Goal: Use online tool/utility: Utilize a website feature to perform a specific function

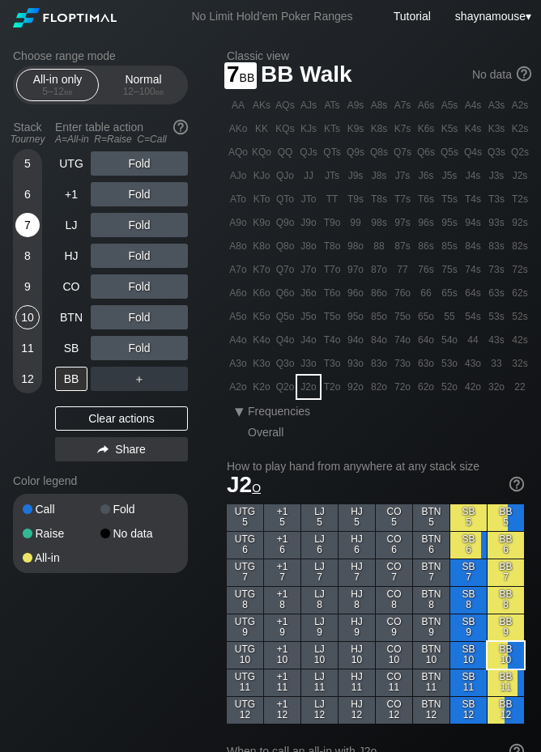
click at [23, 231] on div "7" at bounding box center [27, 225] width 24 height 24
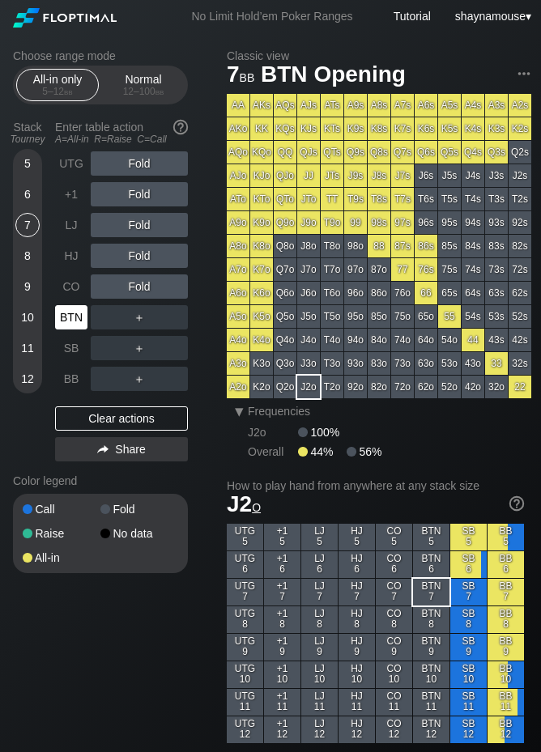
click at [71, 308] on div "BTN" at bounding box center [71, 317] width 32 height 24
drag, startPoint x: 134, startPoint y: 96, endPoint x: 108, endPoint y: 108, distance: 29.3
click at [134, 96] on div "12 – 100 bb" at bounding box center [143, 91] width 68 height 11
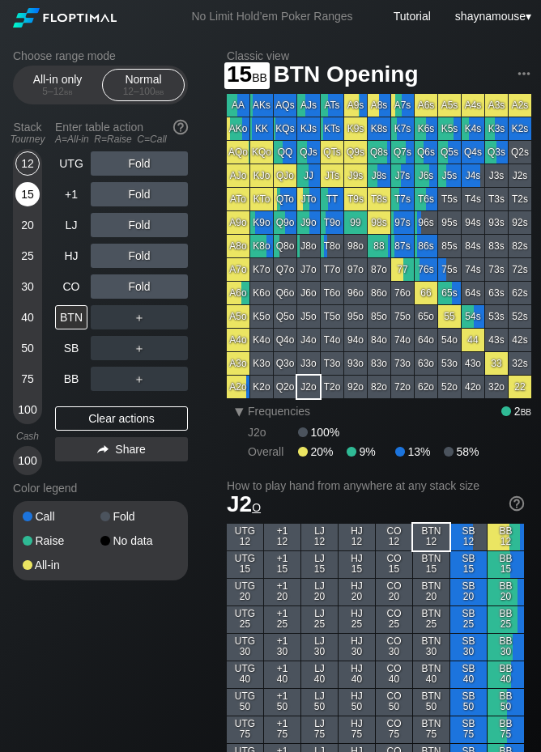
click at [28, 196] on div "15" at bounding box center [27, 194] width 24 height 24
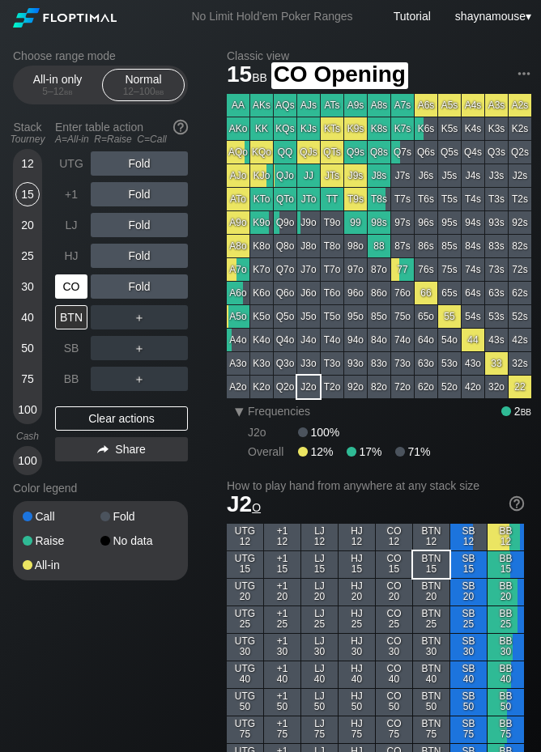
click at [74, 282] on div "CO" at bounding box center [71, 286] width 32 height 24
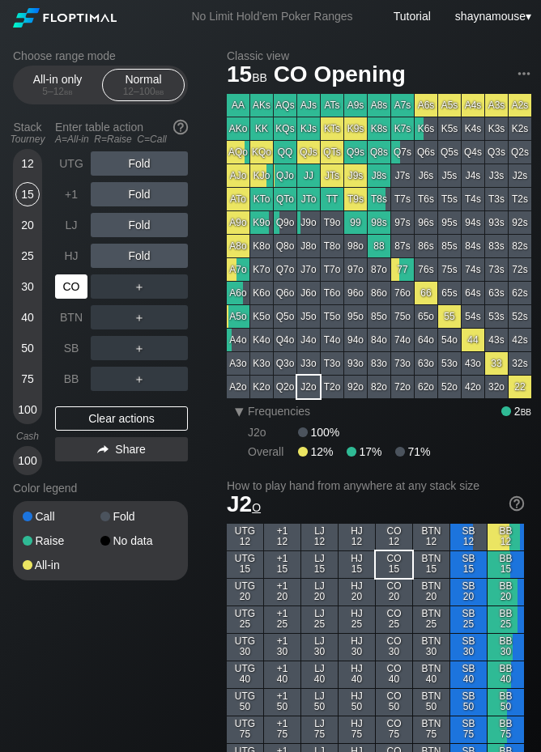
click at [74, 282] on div "CO" at bounding box center [71, 286] width 32 height 24
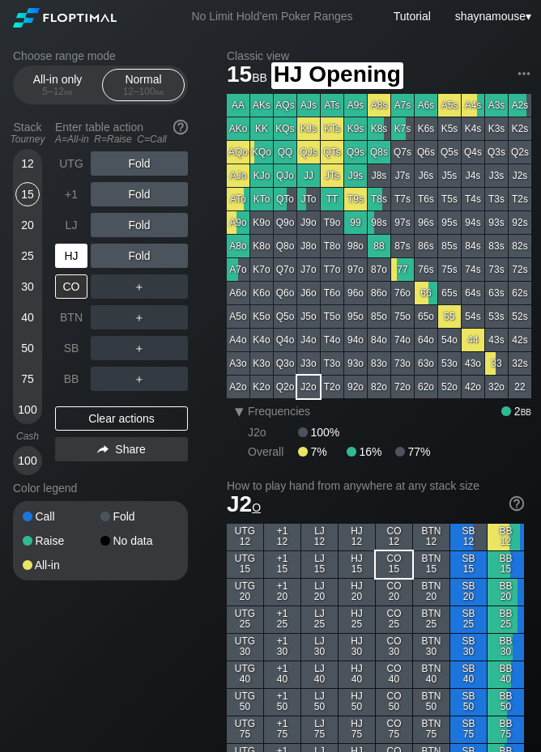
click at [58, 251] on div "HJ" at bounding box center [71, 256] width 32 height 24
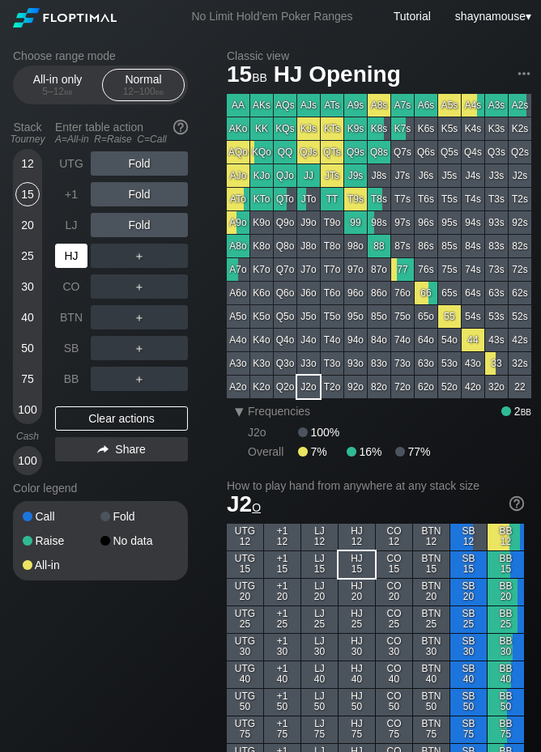
click at [62, 253] on div "HJ" at bounding box center [71, 256] width 32 height 24
click at [132, 262] on div "R ✕" at bounding box center [140, 256] width 32 height 24
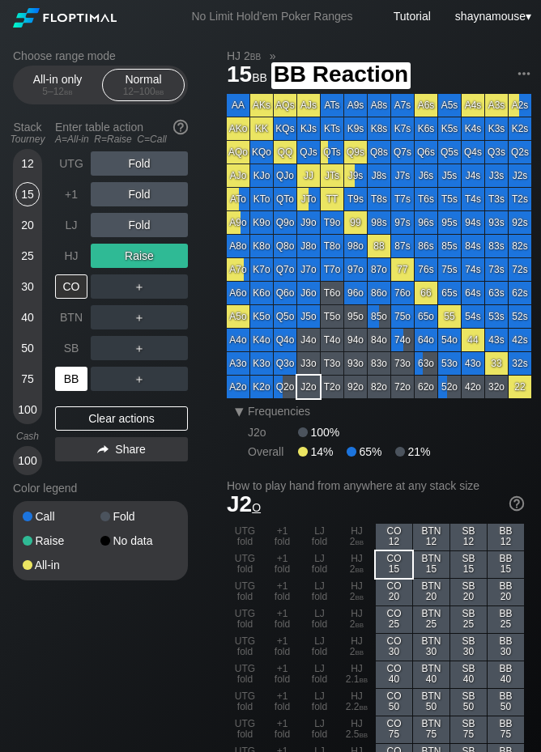
click at [74, 374] on div "BB" at bounding box center [71, 379] width 32 height 24
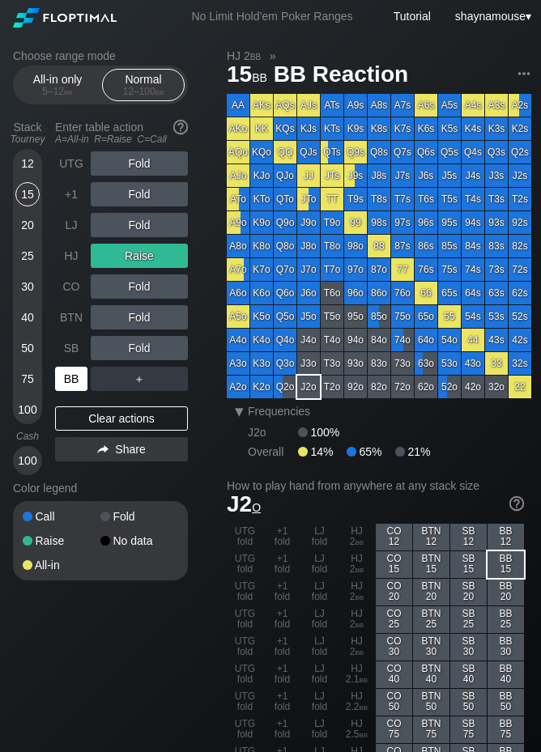
click at [74, 374] on div "BB" at bounding box center [71, 379] width 32 height 24
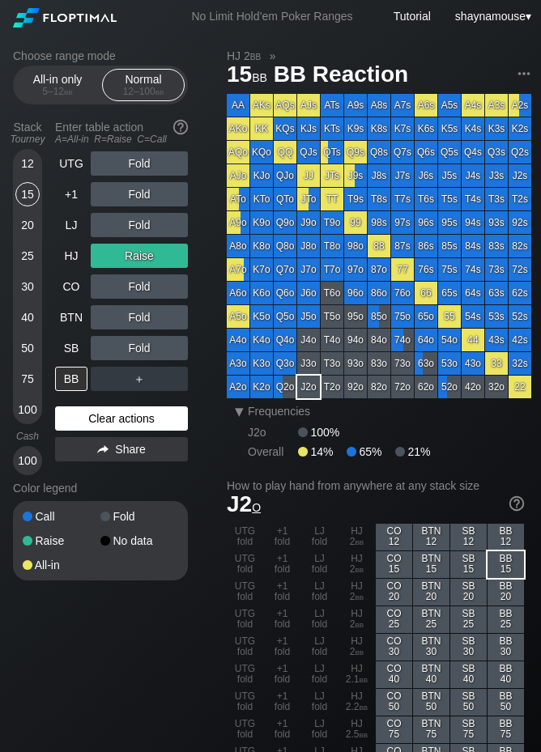
click at [114, 411] on div "Clear actions" at bounding box center [121, 418] width 133 height 24
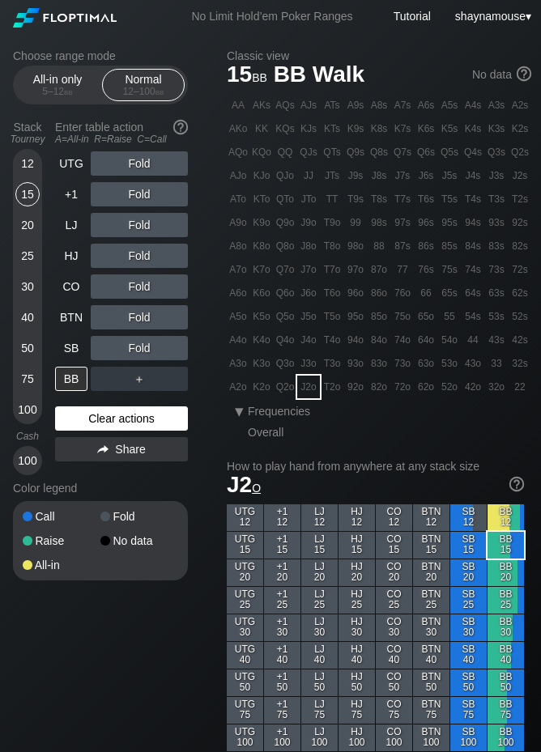
click at [113, 409] on div "Clear actions" at bounding box center [121, 418] width 133 height 24
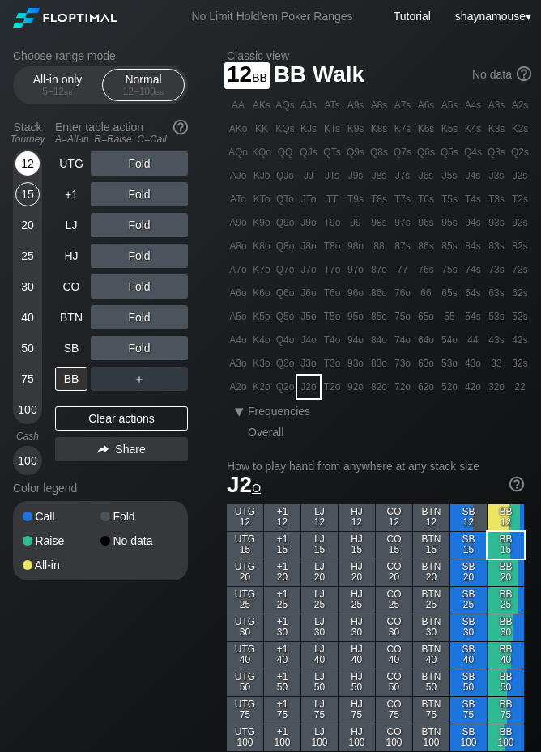
click at [32, 168] on div "12" at bounding box center [27, 163] width 24 height 24
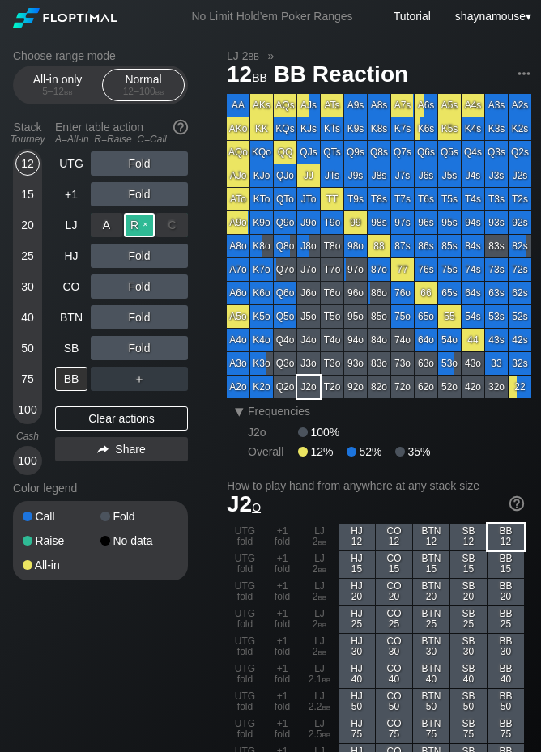
click at [142, 230] on div "R ✕" at bounding box center [140, 225] width 32 height 24
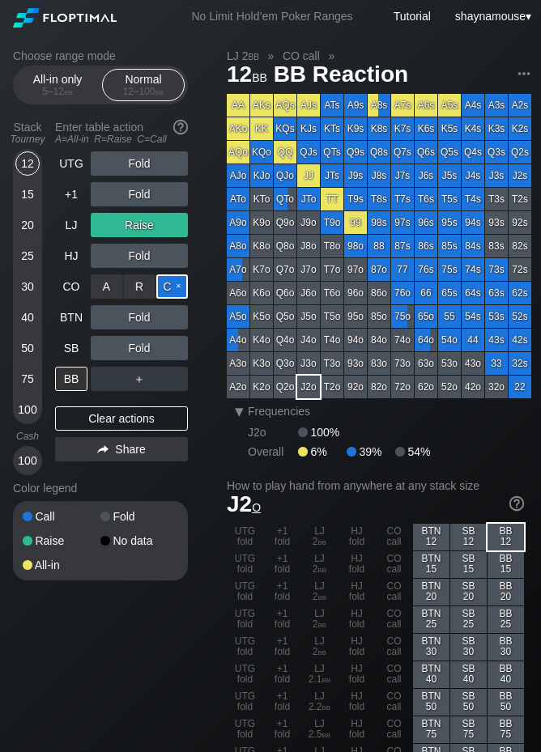
click at [177, 285] on div "C ✕" at bounding box center [172, 286] width 32 height 24
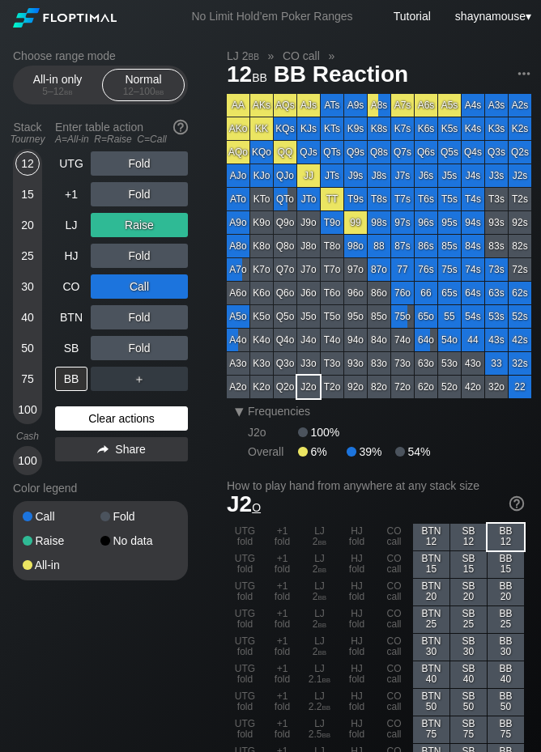
click at [130, 420] on div "Clear actions" at bounding box center [121, 418] width 133 height 24
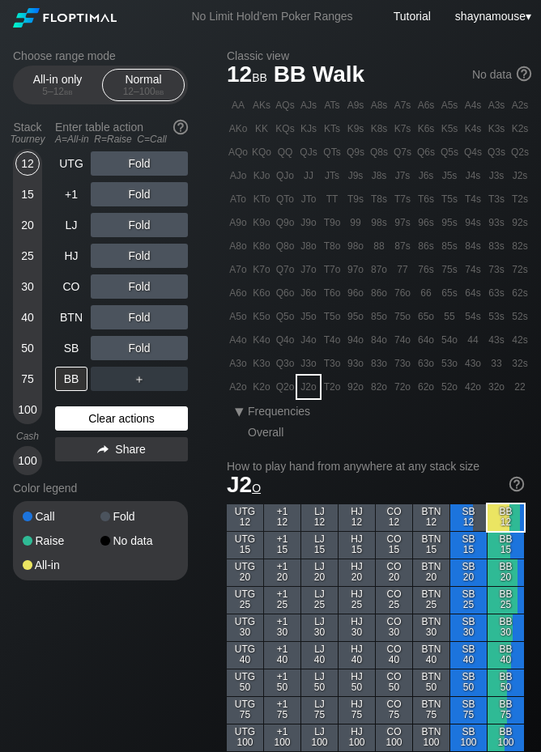
click at [130, 420] on div "Clear actions" at bounding box center [121, 418] width 133 height 24
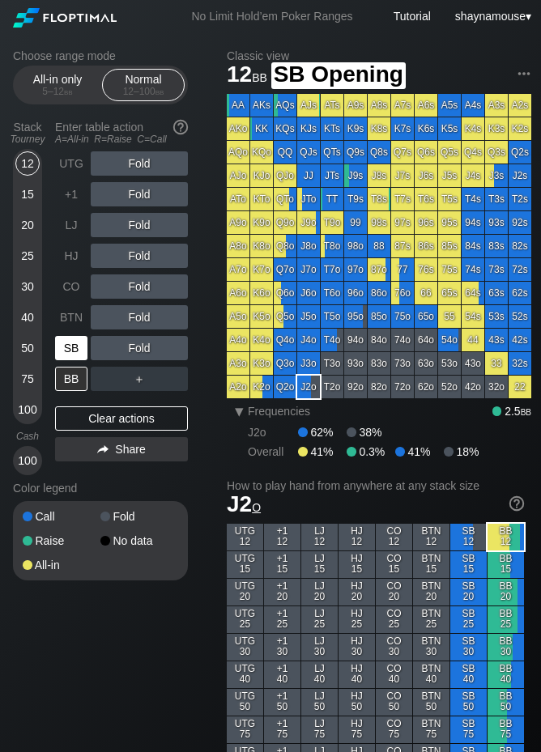
click at [58, 355] on div "SB" at bounding box center [71, 348] width 32 height 24
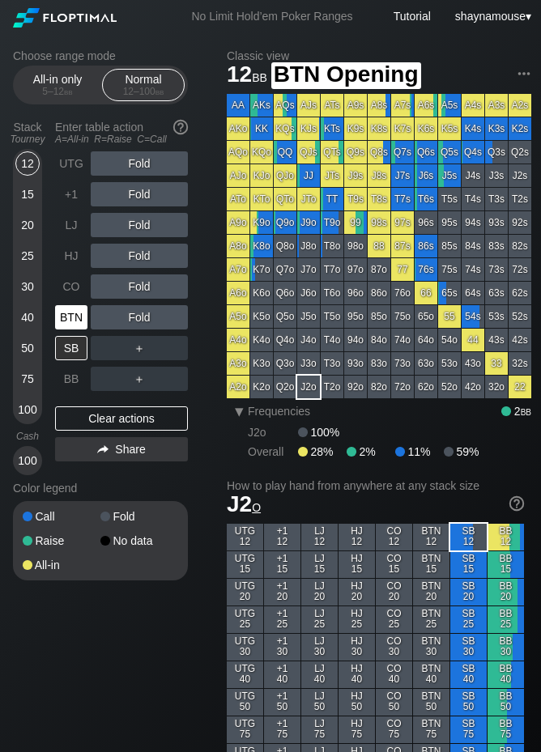
click at [75, 321] on div "BTN" at bounding box center [71, 317] width 32 height 24
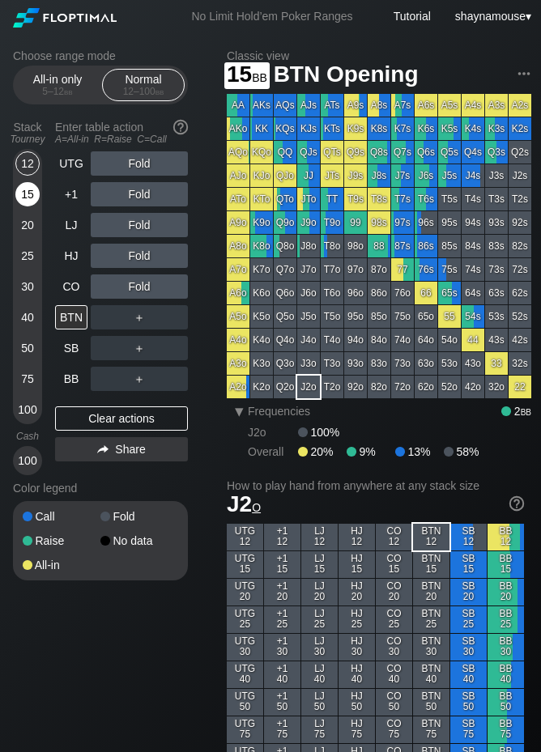
click at [32, 200] on div "15" at bounding box center [27, 194] width 24 height 24
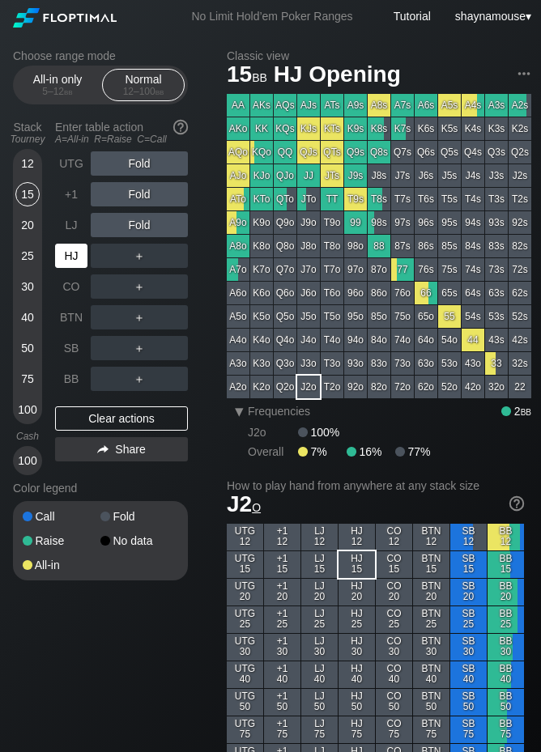
click at [73, 247] on div "HJ" at bounding box center [71, 256] width 32 height 24
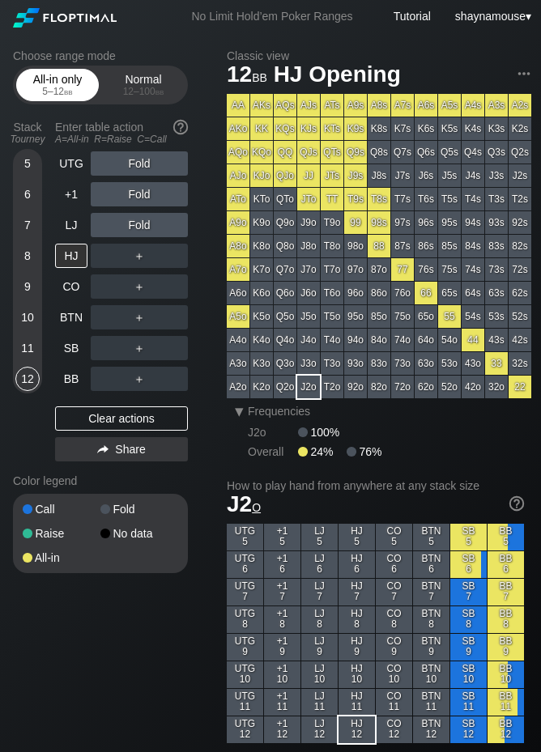
click at [70, 75] on div "All-in only 5 – 12 bb" at bounding box center [57, 85] width 74 height 31
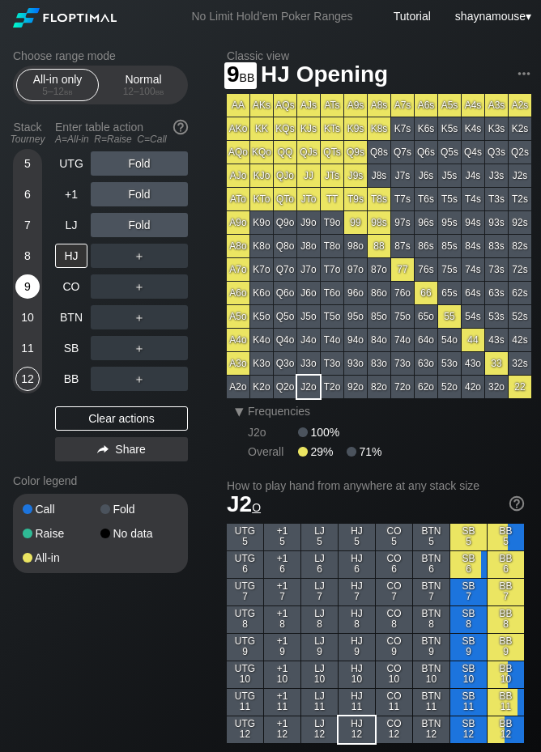
click at [24, 284] on div "9" at bounding box center [27, 286] width 24 height 24
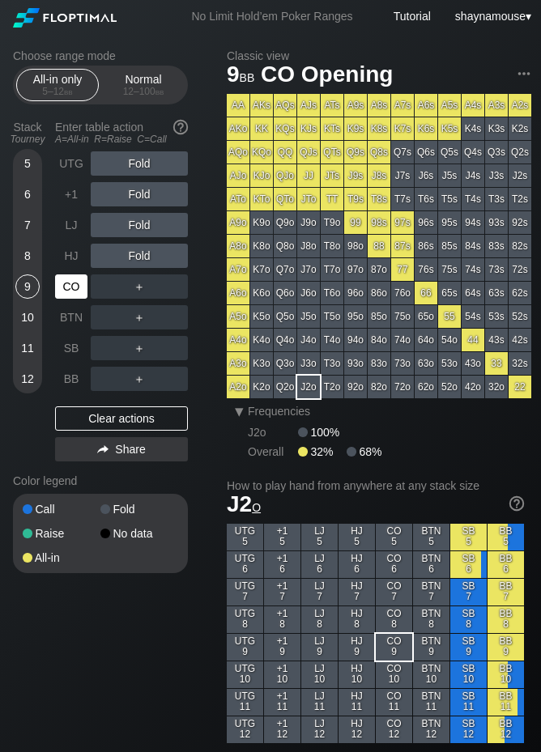
click at [64, 295] on div "CO" at bounding box center [71, 286] width 32 height 24
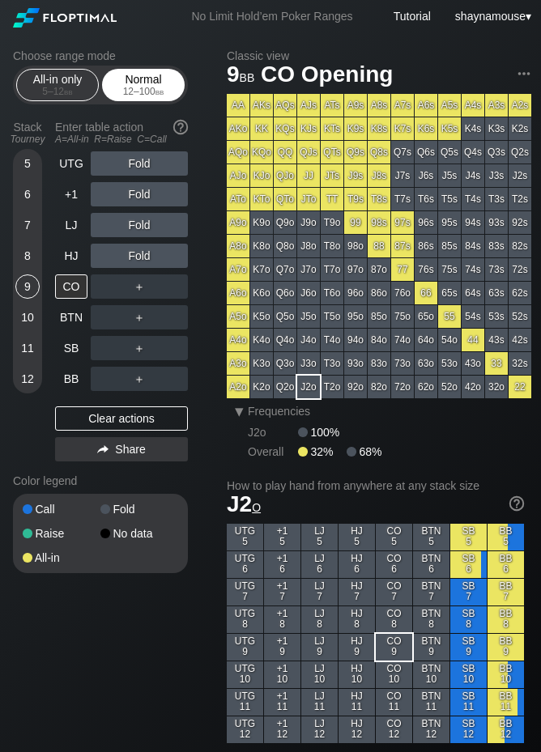
click at [143, 96] on div "12 – 100 bb" at bounding box center [143, 91] width 68 height 11
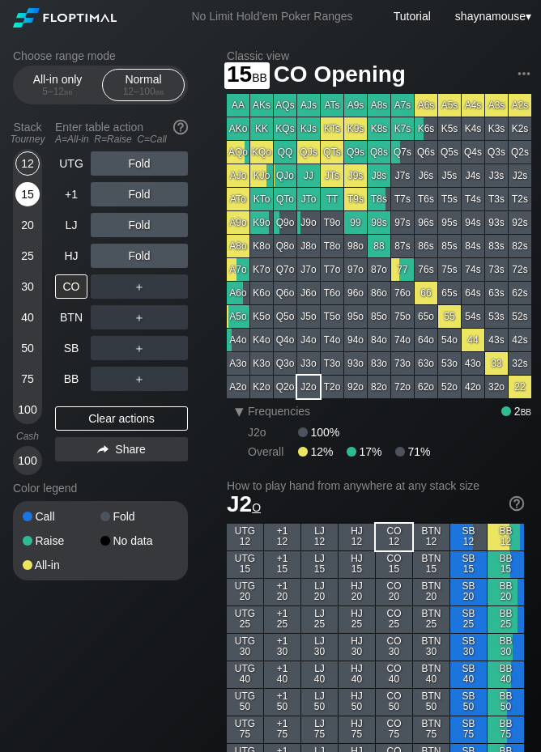
click at [27, 189] on div "15" at bounding box center [27, 194] width 24 height 24
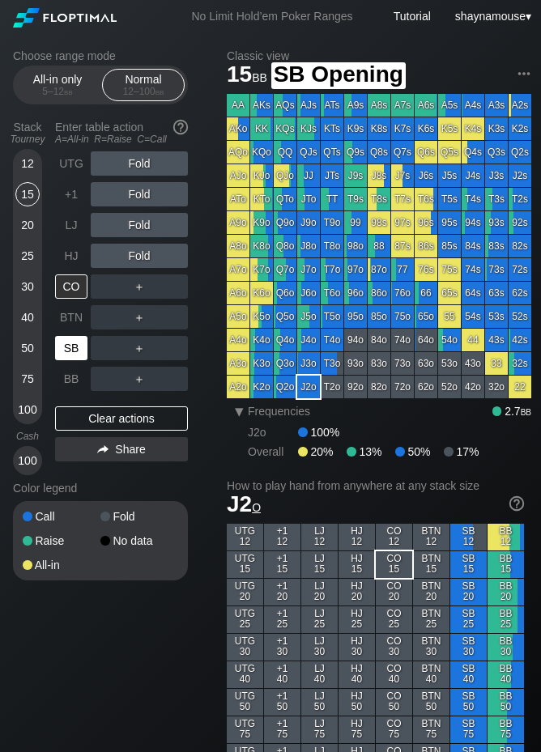
click at [69, 356] on div "SB" at bounding box center [71, 348] width 32 height 24
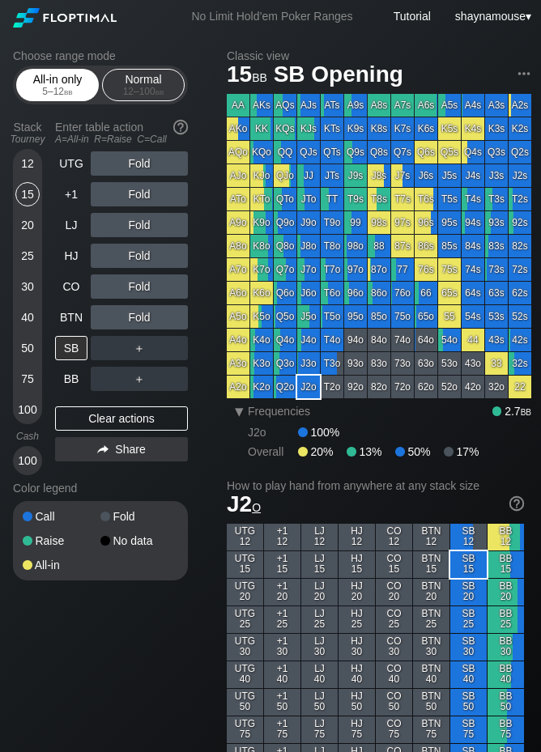
click at [74, 79] on div "All-in only 5 – 12 bb" at bounding box center [57, 85] width 74 height 31
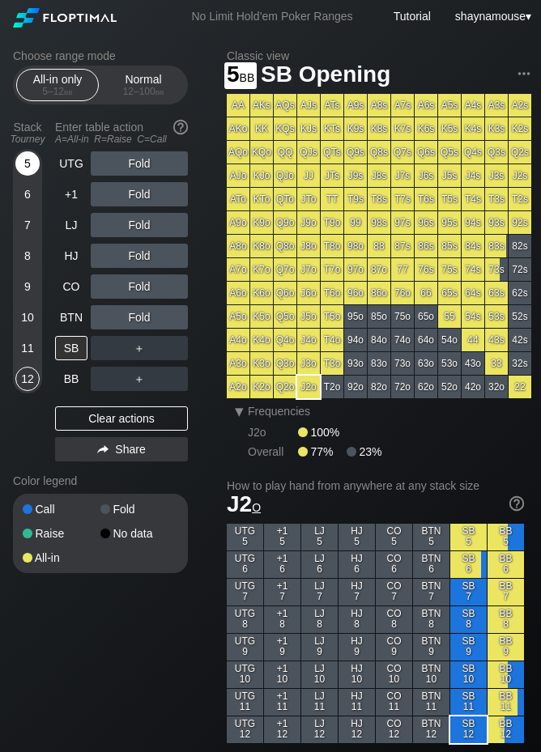
click at [23, 160] on div "5" at bounding box center [27, 163] width 24 height 24
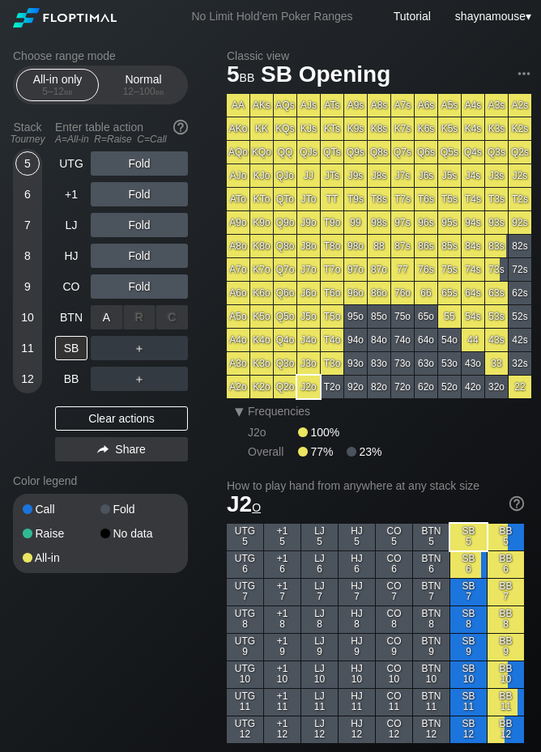
click at [104, 326] on div "A ✕" at bounding box center [107, 317] width 32 height 24
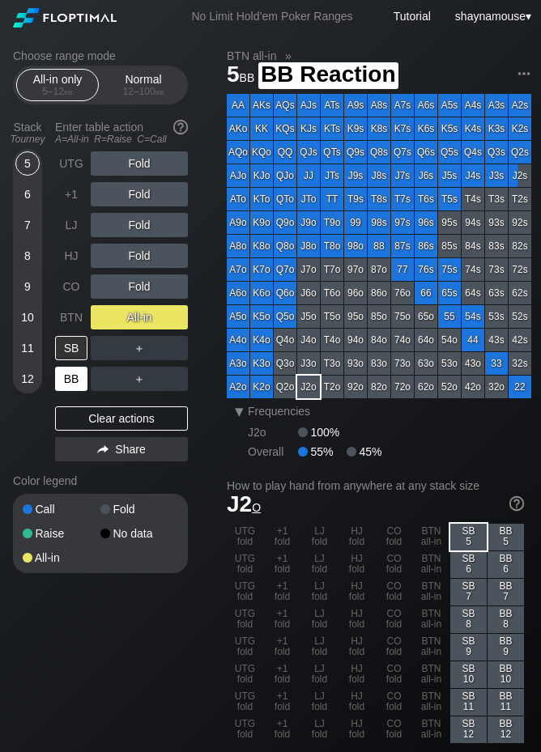
click at [71, 377] on div "BB" at bounding box center [71, 379] width 32 height 24
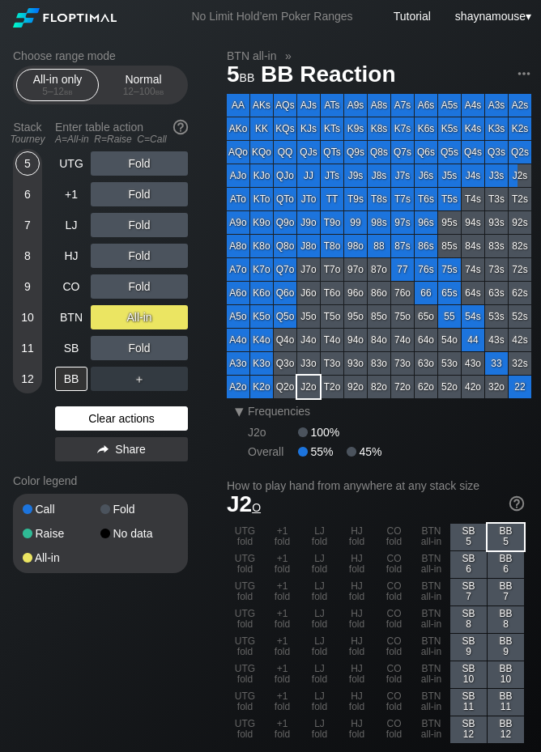
click at [112, 421] on div "Clear actions" at bounding box center [121, 418] width 133 height 24
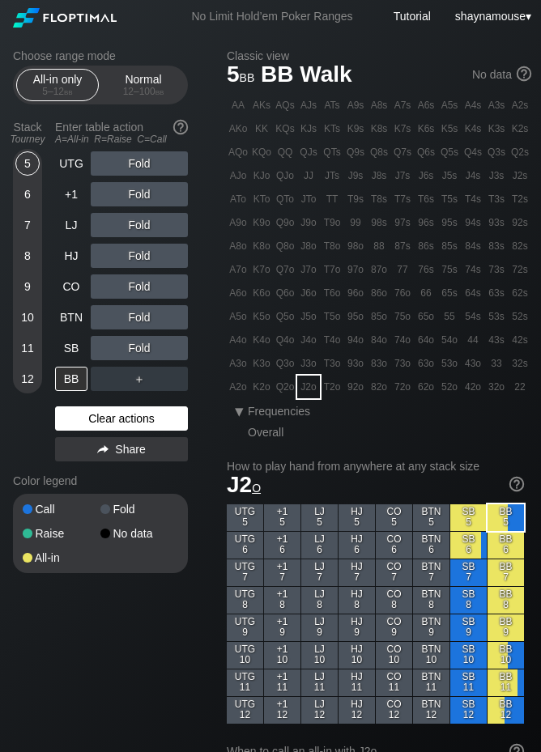
click at [112, 421] on div "Clear actions" at bounding box center [121, 418] width 133 height 24
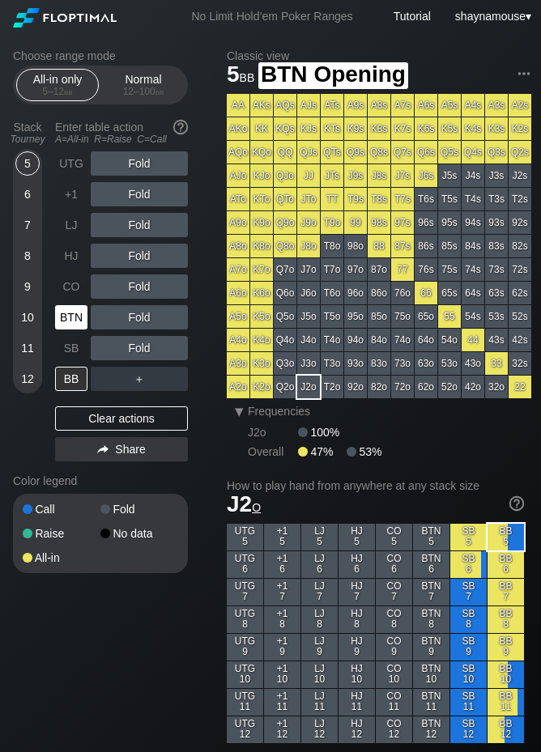
click at [78, 317] on div "BTN" at bounding box center [71, 317] width 32 height 24
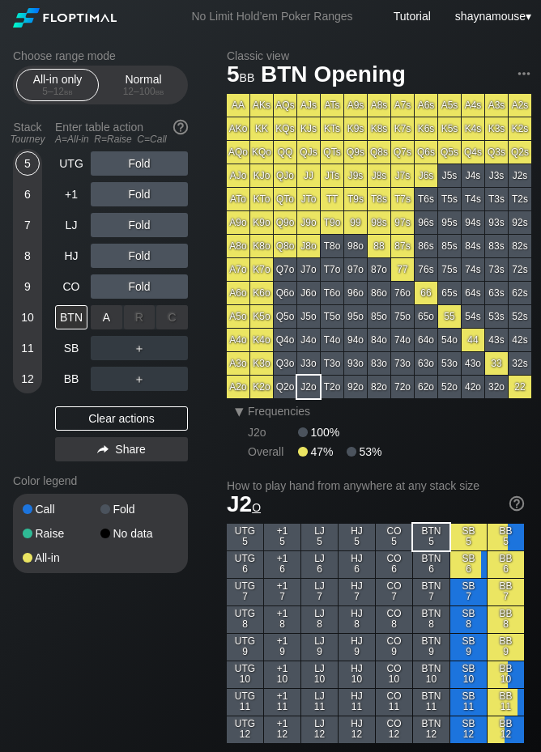
click at [103, 320] on div "A ✕" at bounding box center [107, 317] width 32 height 24
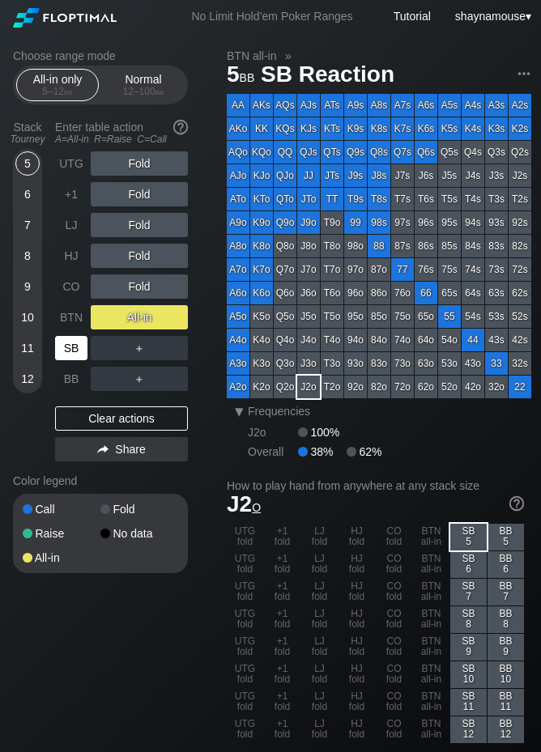
click at [71, 350] on div "SB" at bounding box center [71, 348] width 32 height 24
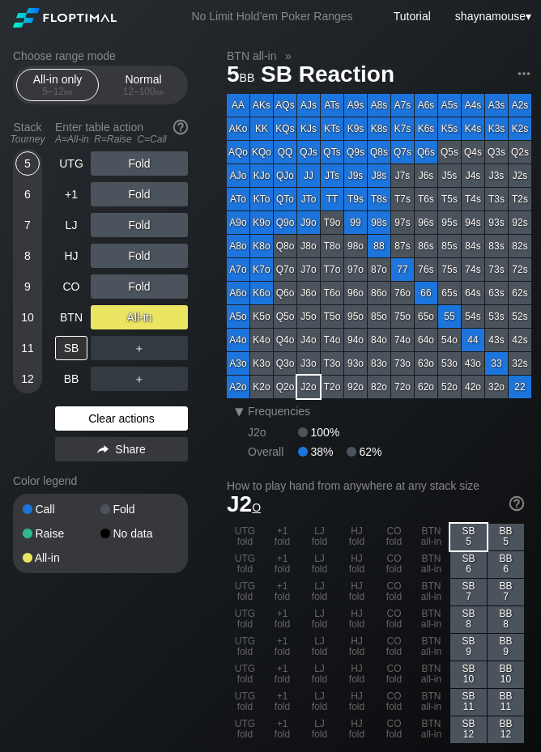
click at [96, 408] on div "Clear actions" at bounding box center [121, 418] width 133 height 24
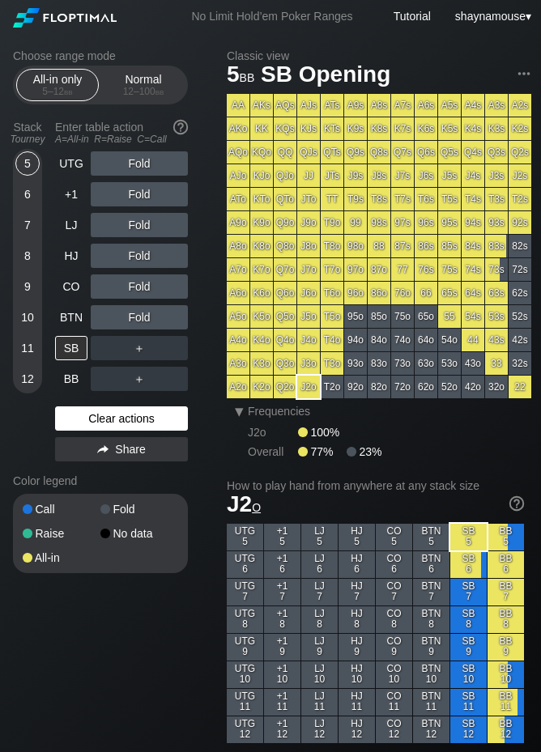
click at [96, 408] on div "Clear actions" at bounding box center [121, 418] width 133 height 24
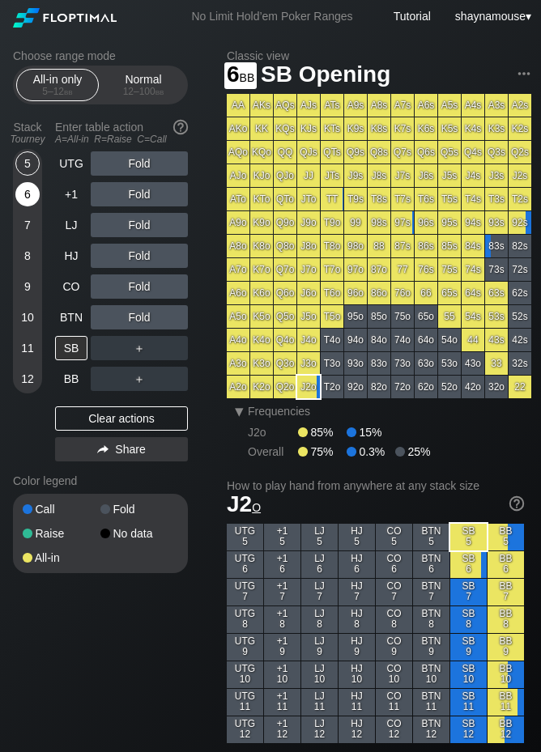
click at [32, 194] on div "6" at bounding box center [27, 194] width 24 height 24
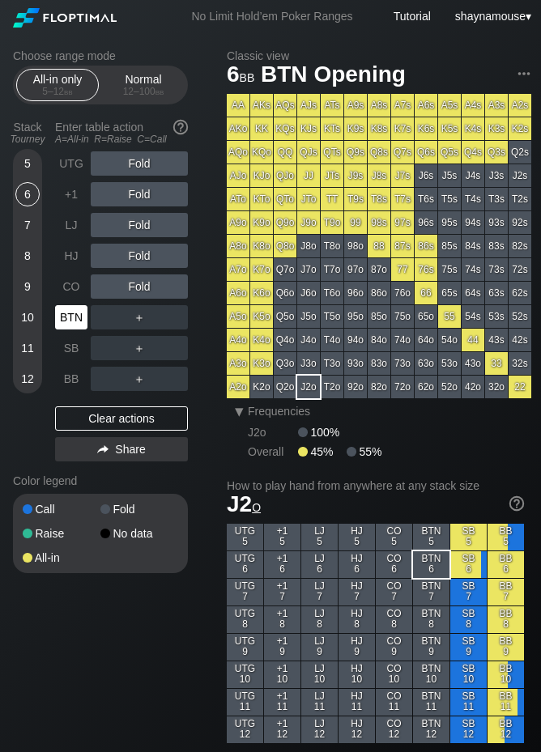
click at [66, 304] on div "BTN" at bounding box center [73, 317] width 36 height 31
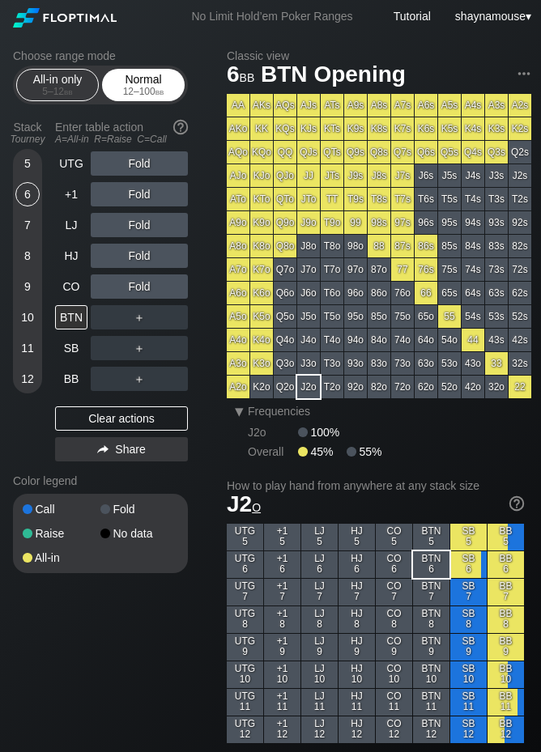
click at [168, 79] on div "Normal 12 – 100 bb" at bounding box center [143, 85] width 74 height 31
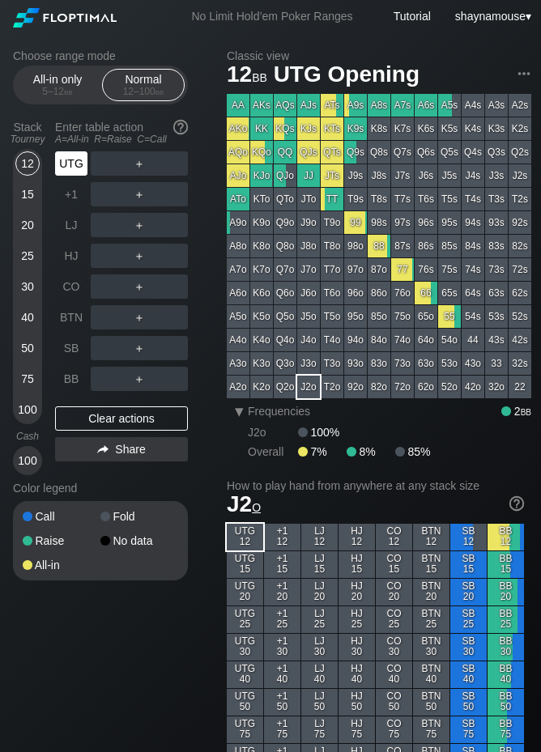
click at [73, 164] on div "UTG" at bounding box center [71, 163] width 32 height 24
click at [129, 165] on div "R ✕" at bounding box center [140, 163] width 32 height 24
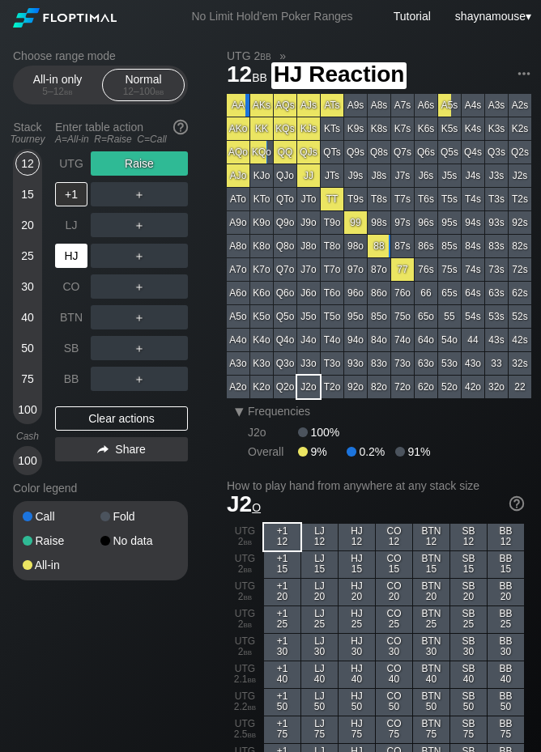
click at [71, 262] on div "HJ" at bounding box center [71, 256] width 32 height 24
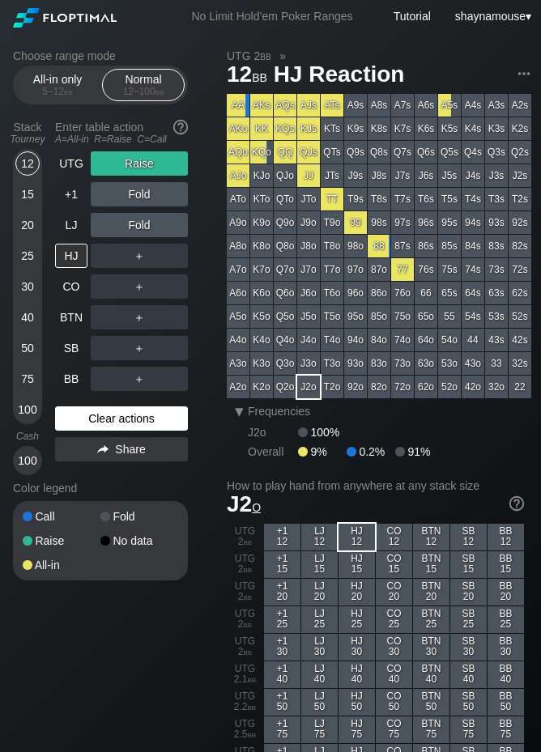
click at [146, 418] on div "Clear actions" at bounding box center [121, 418] width 133 height 24
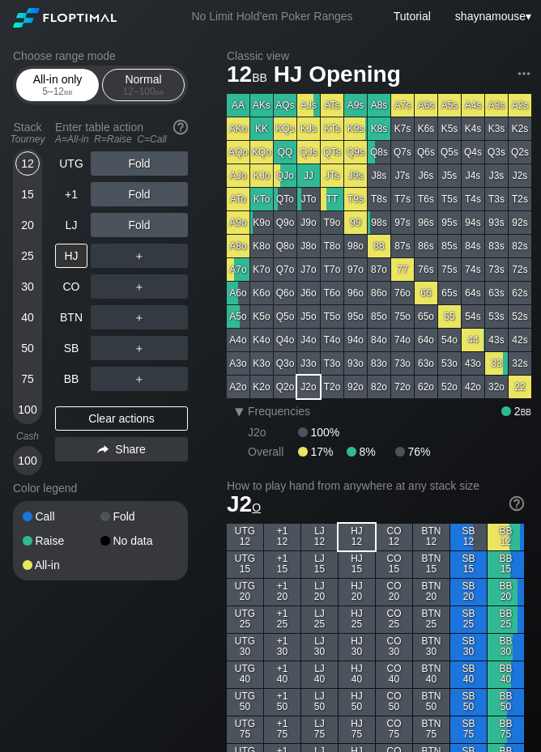
click at [57, 89] on div "5 – 12 bb" at bounding box center [57, 91] width 68 height 11
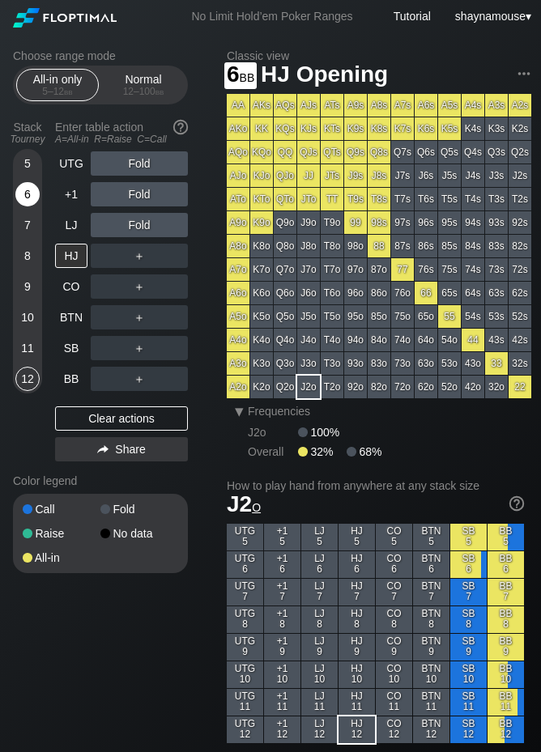
click at [28, 192] on div "6" at bounding box center [27, 194] width 24 height 24
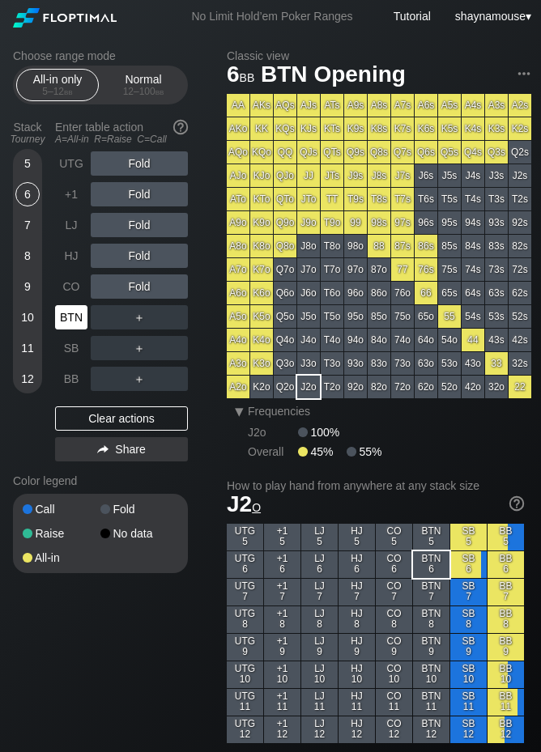
click at [77, 312] on div "BTN" at bounding box center [71, 317] width 32 height 24
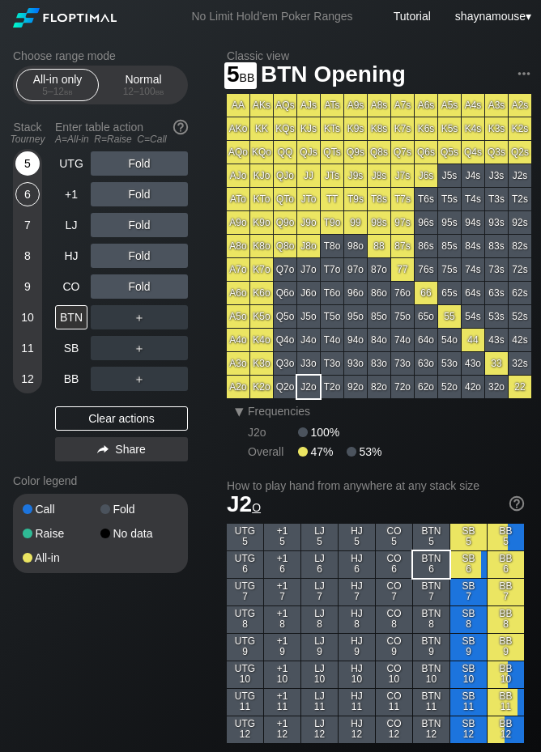
click at [31, 161] on div "5" at bounding box center [27, 163] width 24 height 24
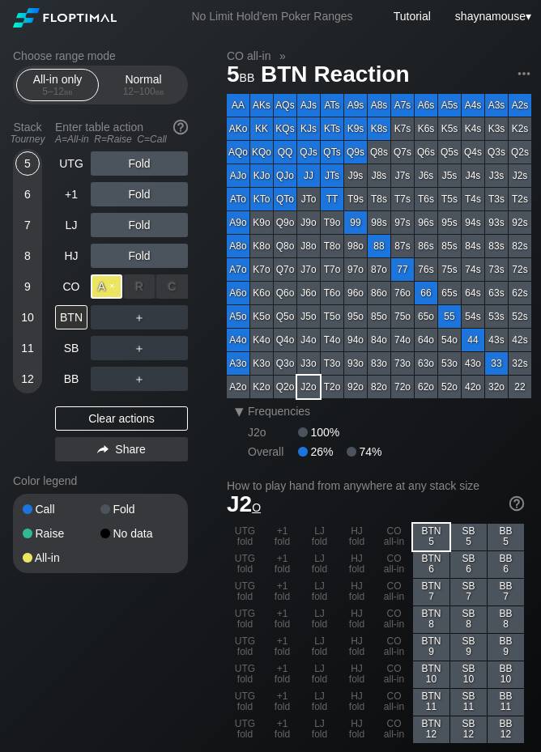
click at [106, 289] on div "A ✕" at bounding box center [107, 286] width 32 height 24
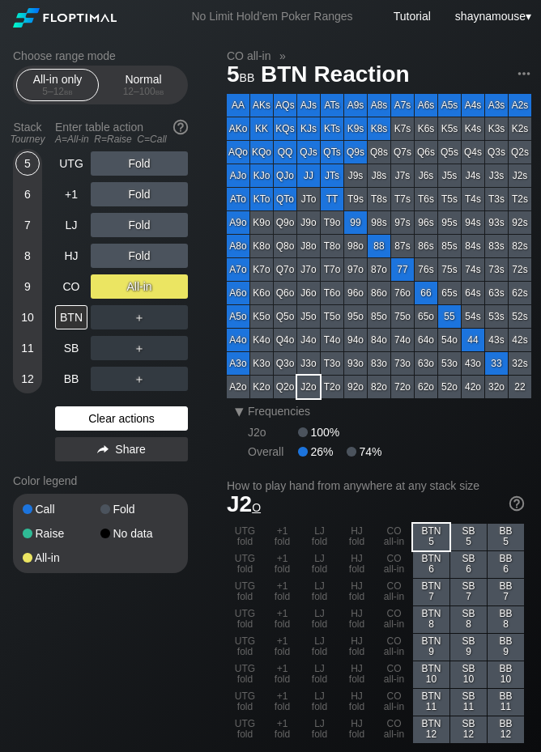
click at [116, 425] on div "Clear actions" at bounding box center [121, 418] width 133 height 24
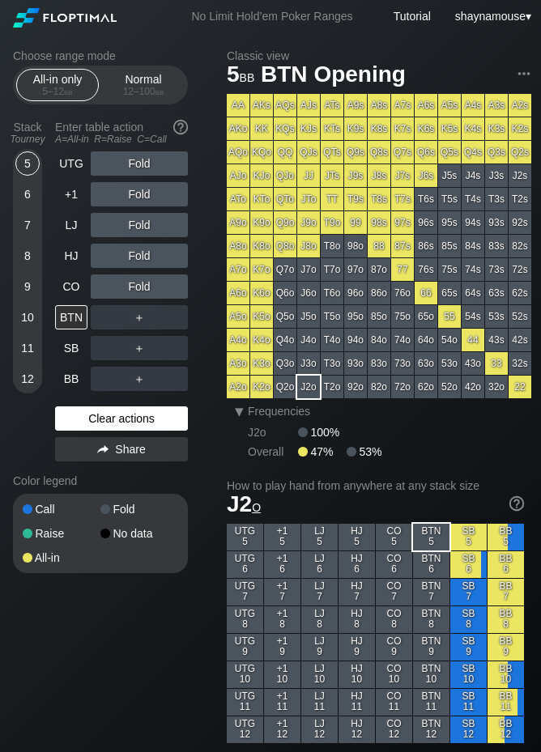
click at [116, 425] on div "Clear actions" at bounding box center [121, 418] width 133 height 24
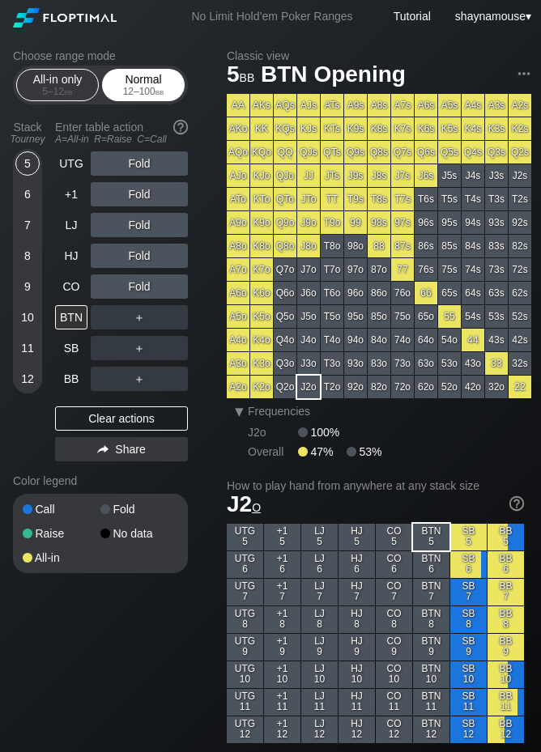
click at [156, 83] on div "Normal 12 – 100 bb" at bounding box center [143, 85] width 74 height 31
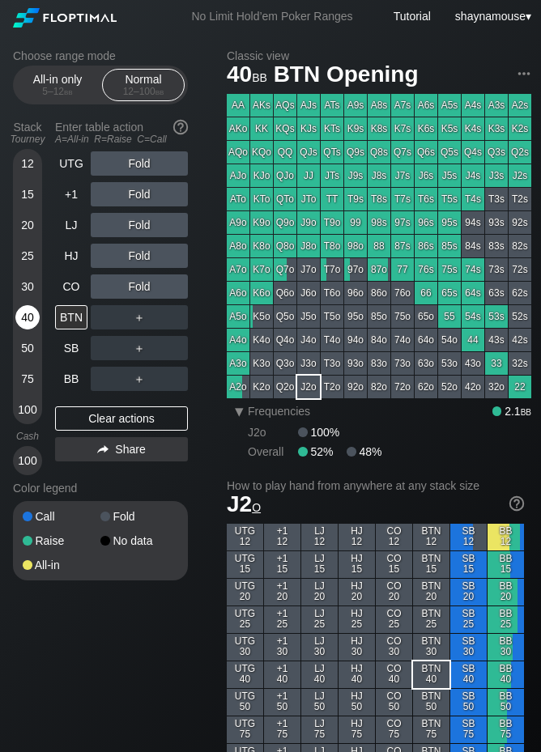
click at [26, 306] on div "40" at bounding box center [27, 317] width 24 height 24
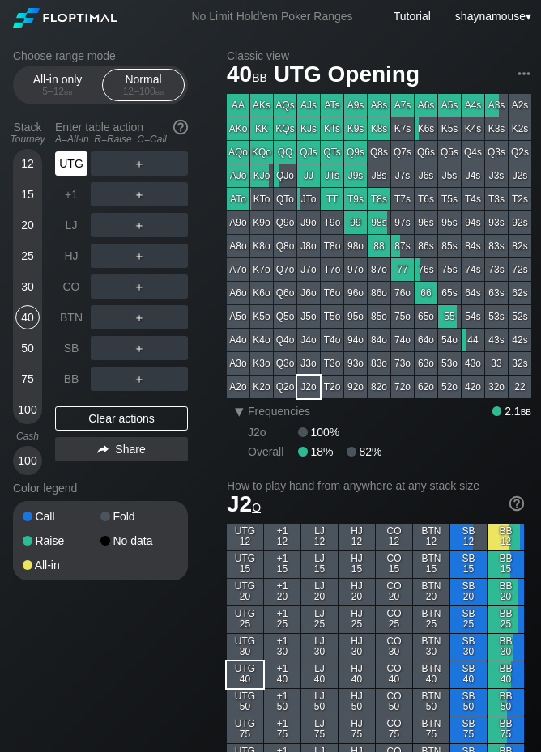
click at [83, 155] on div "UTG" at bounding box center [71, 163] width 32 height 24
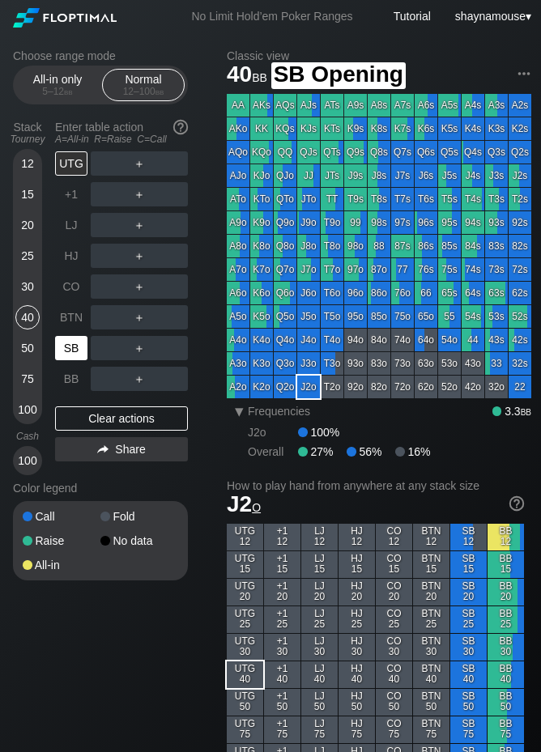
click at [81, 350] on div "SB" at bounding box center [71, 348] width 32 height 24
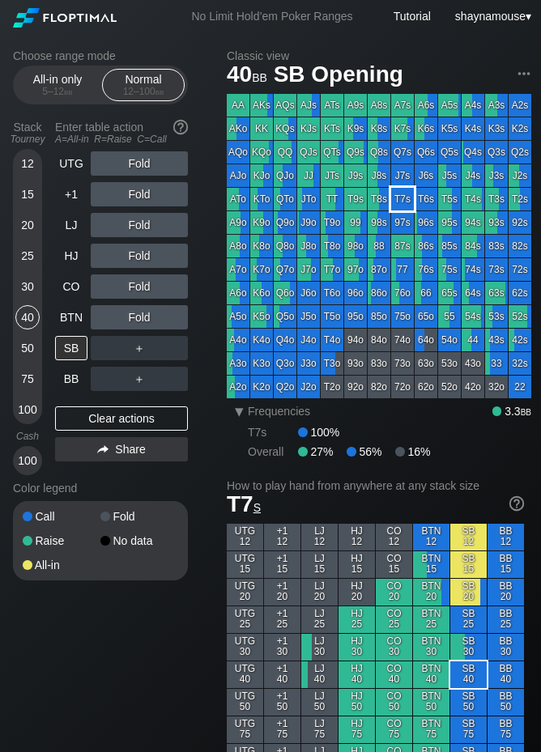
click at [397, 201] on div "T7s" at bounding box center [402, 199] width 23 height 23
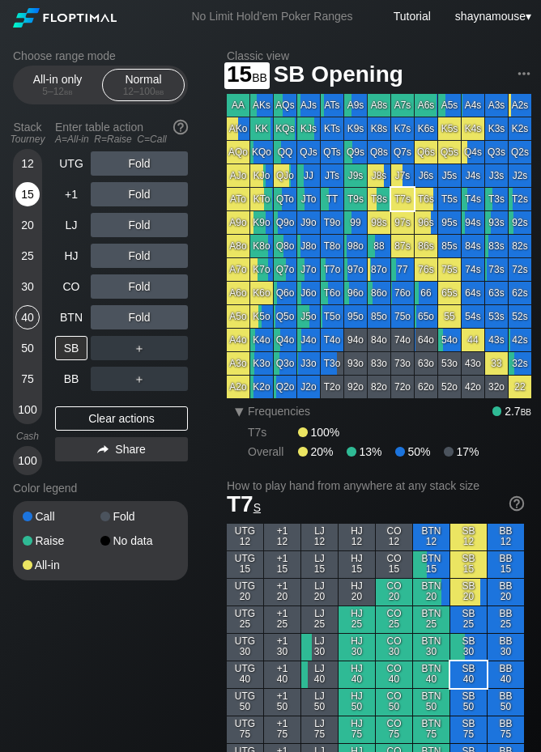
click at [26, 191] on div "15" at bounding box center [27, 194] width 24 height 24
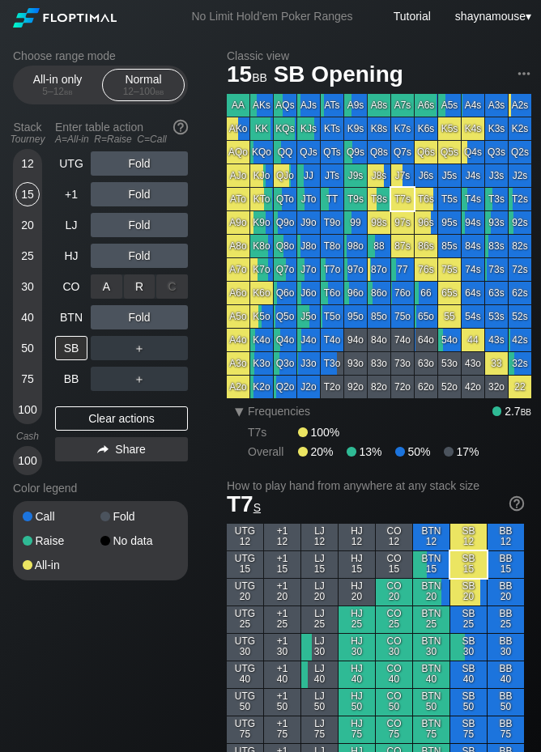
click at [103, 294] on div "A ✕" at bounding box center [107, 286] width 32 height 24
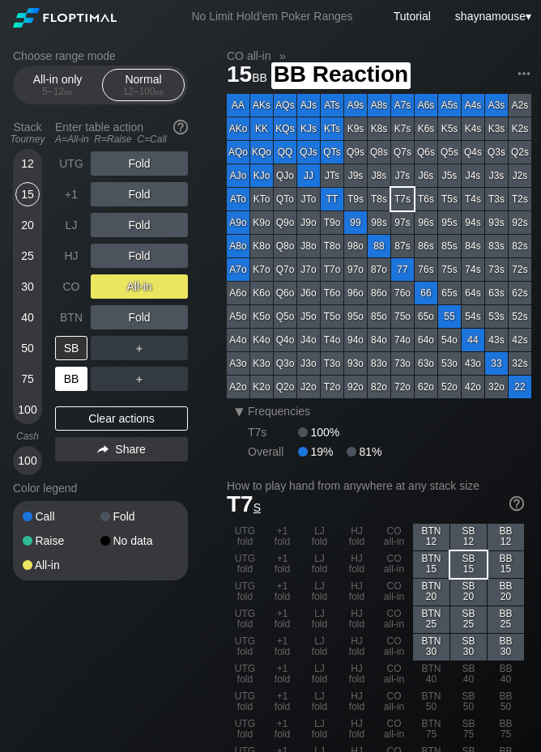
click at [66, 385] on div "BB" at bounding box center [71, 379] width 32 height 24
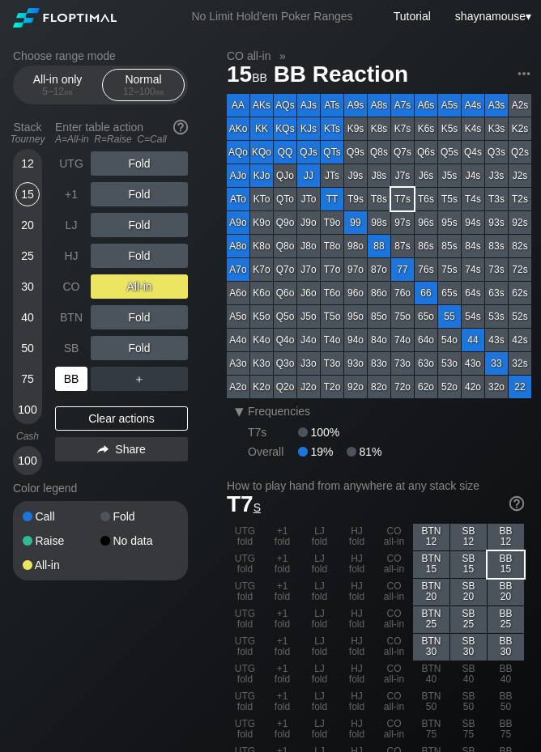
click at [66, 385] on div "BB" at bounding box center [71, 379] width 32 height 24
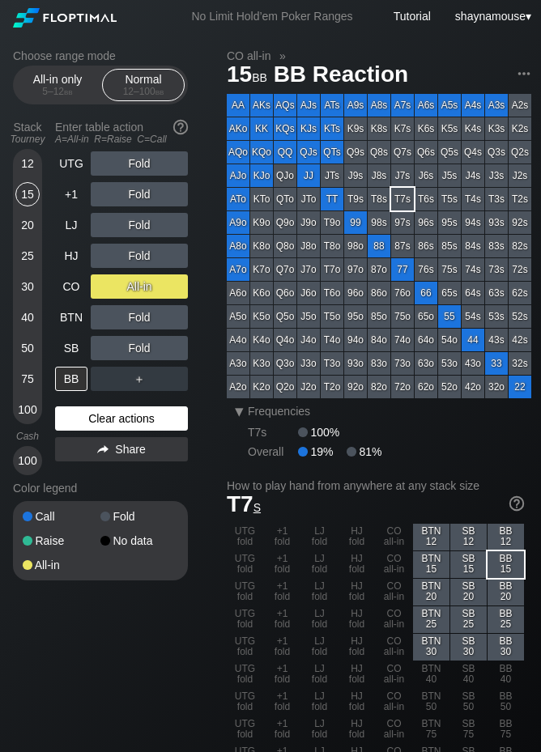
click at [114, 420] on div "Clear actions" at bounding box center [121, 418] width 133 height 24
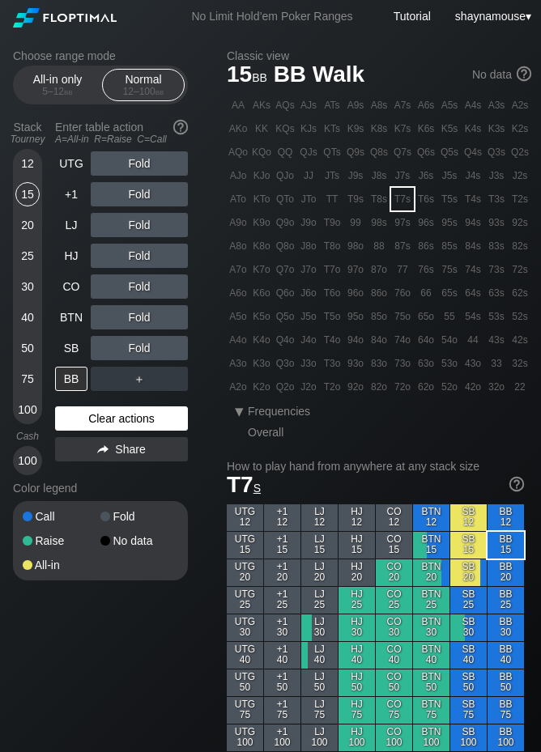
click at [114, 420] on div "Clear actions" at bounding box center [121, 418] width 133 height 24
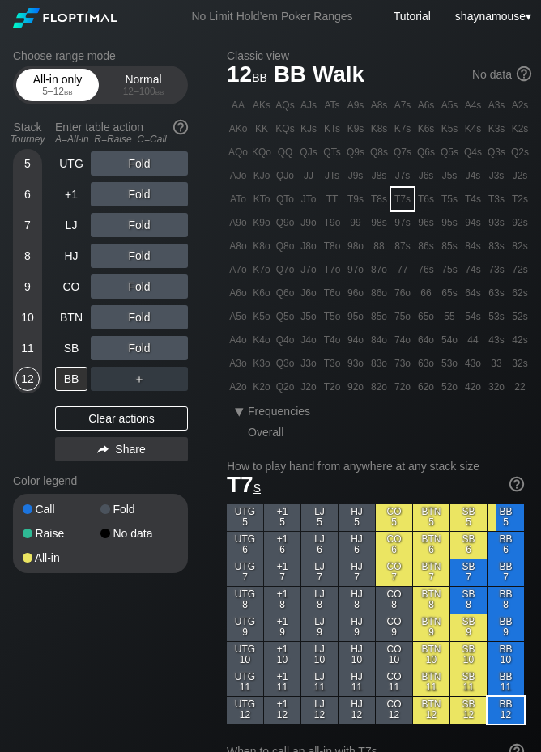
click at [57, 87] on div "5 – 12 bb" at bounding box center [57, 91] width 68 height 11
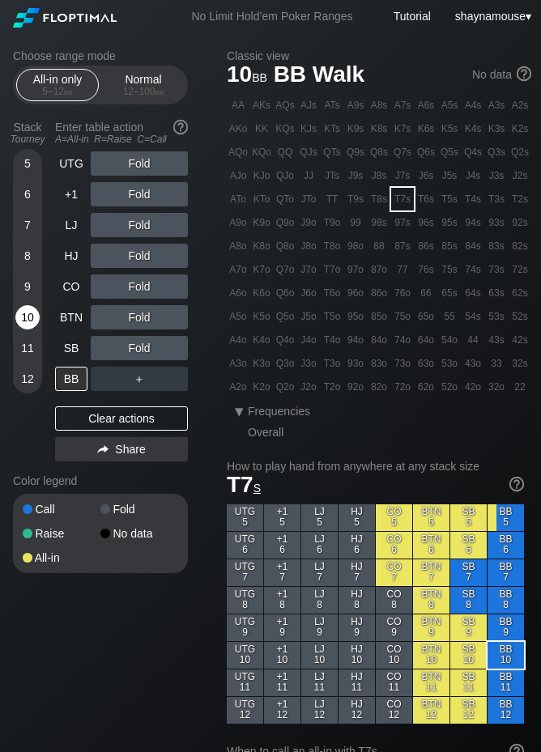
click at [36, 321] on div "10" at bounding box center [27, 317] width 24 height 24
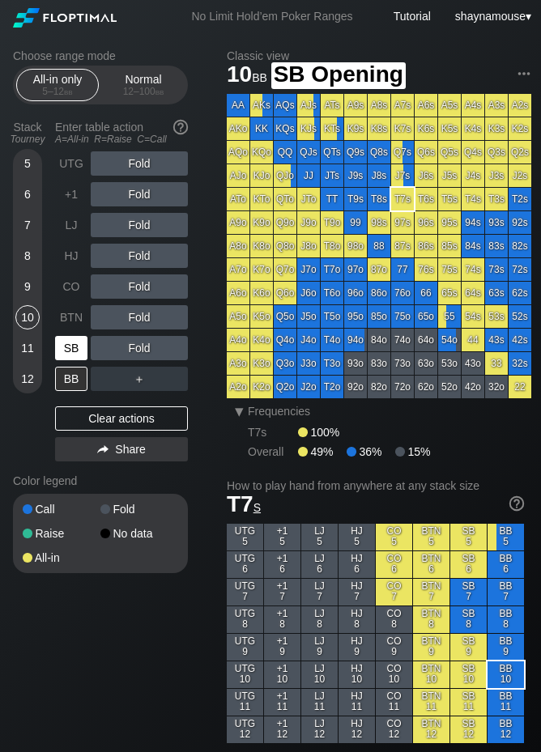
click at [86, 349] on div "SB" at bounding box center [71, 348] width 32 height 24
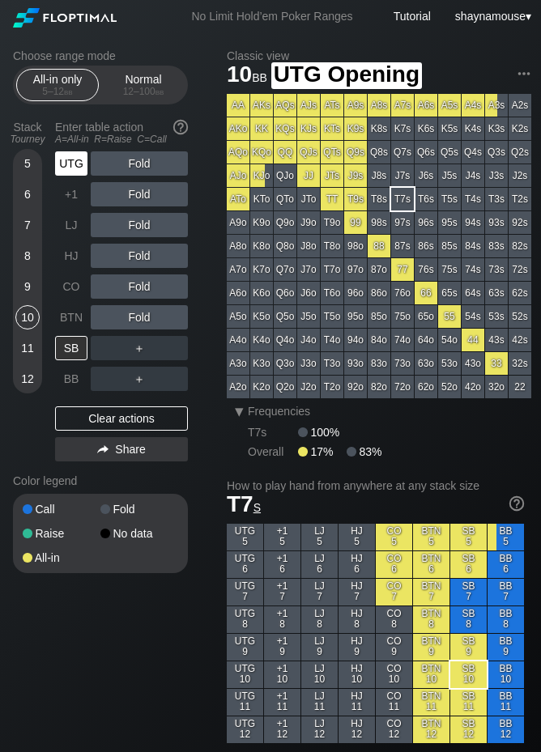
click at [65, 160] on div "UTG" at bounding box center [71, 163] width 32 height 24
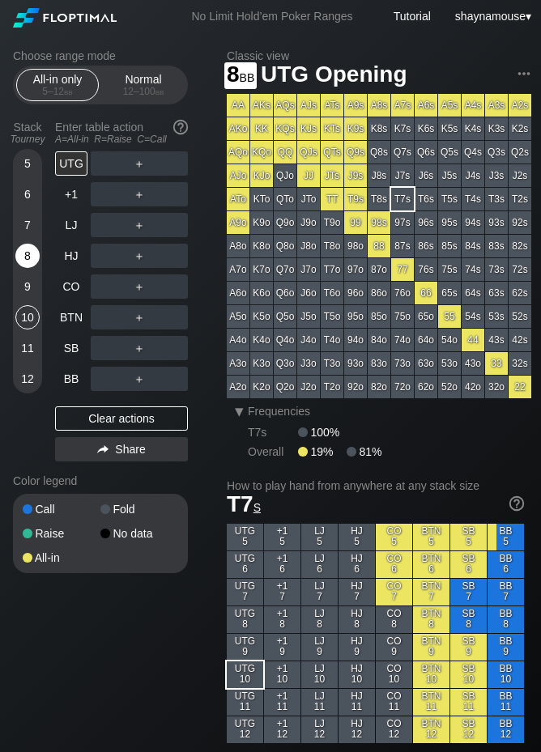
click at [25, 251] on div "8" at bounding box center [27, 256] width 24 height 24
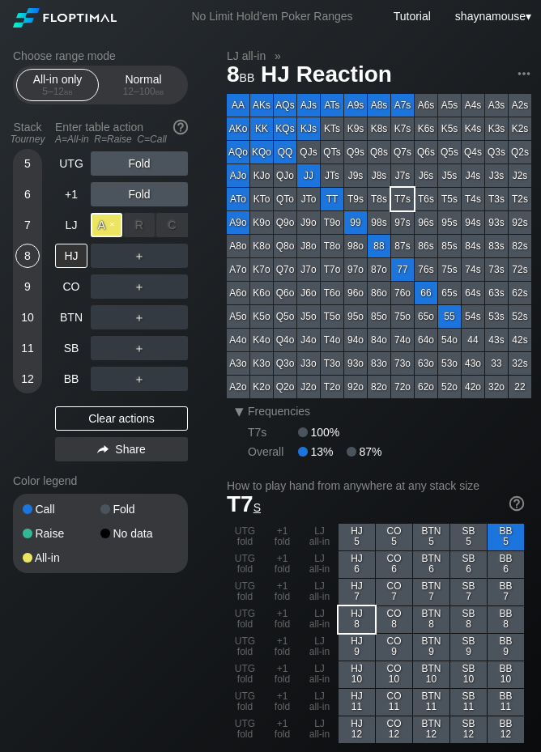
click at [115, 228] on div "A ✕" at bounding box center [107, 225] width 32 height 24
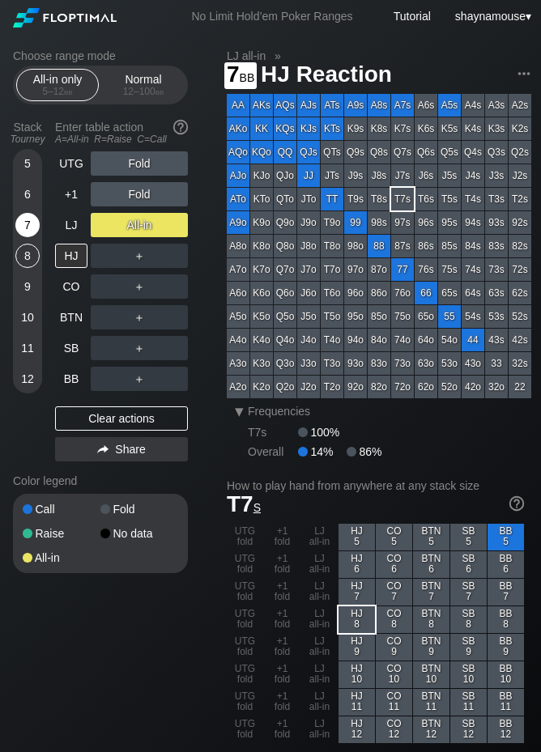
click at [20, 216] on div "7" at bounding box center [27, 225] width 24 height 24
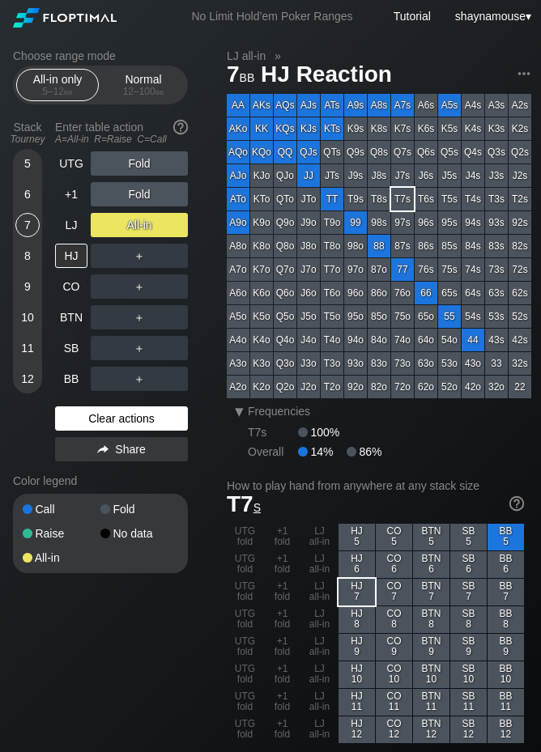
click at [152, 426] on div "Clear actions" at bounding box center [121, 418] width 133 height 24
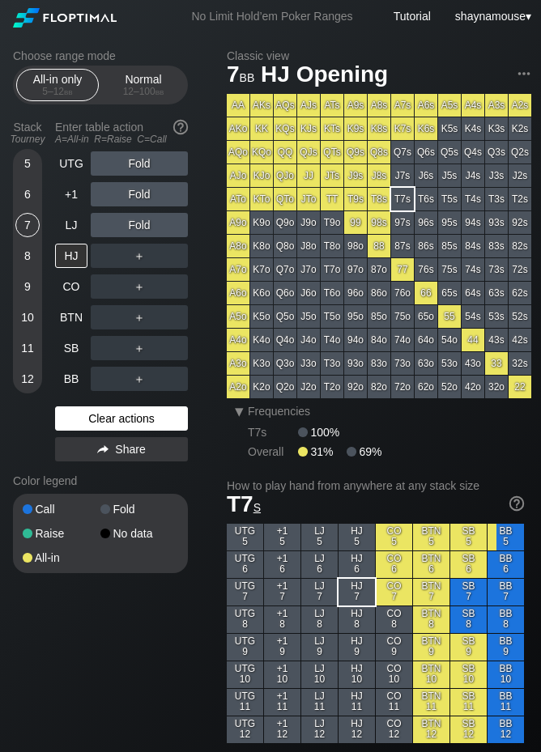
click at [152, 426] on div "Clear actions" at bounding box center [121, 418] width 133 height 24
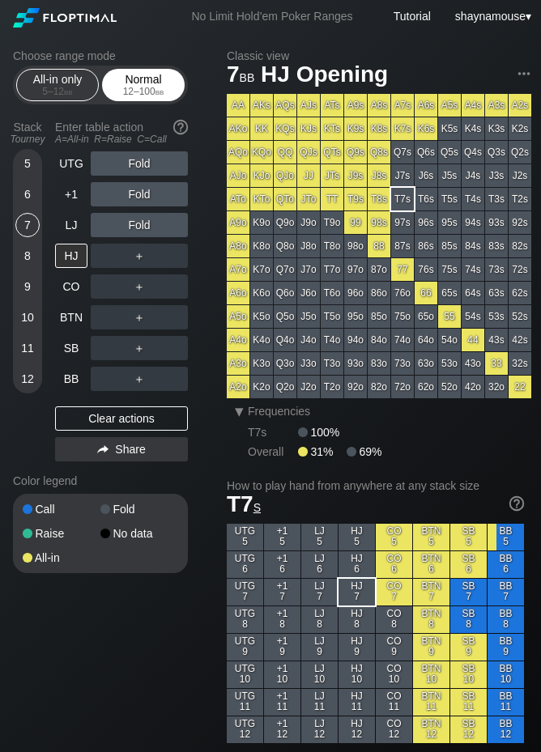
click at [134, 92] on div "12 – 100 bb" at bounding box center [143, 91] width 68 height 11
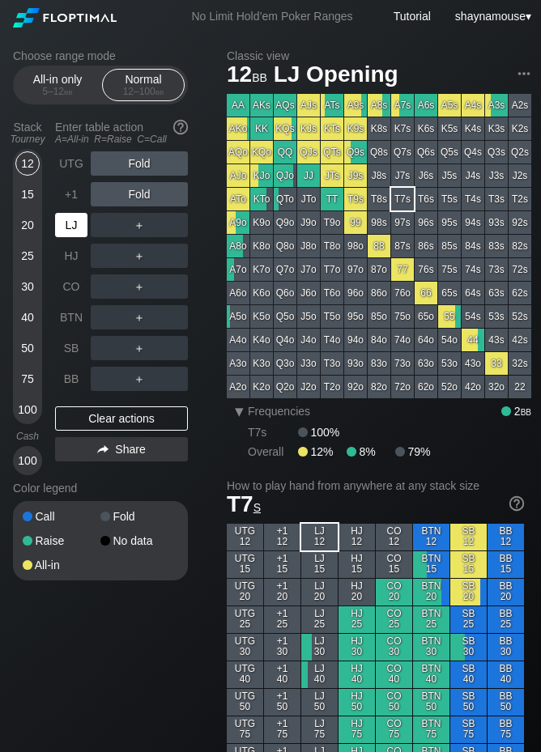
click at [77, 228] on div "LJ" at bounding box center [71, 225] width 32 height 24
click at [142, 228] on div "R ✕" at bounding box center [140, 225] width 32 height 24
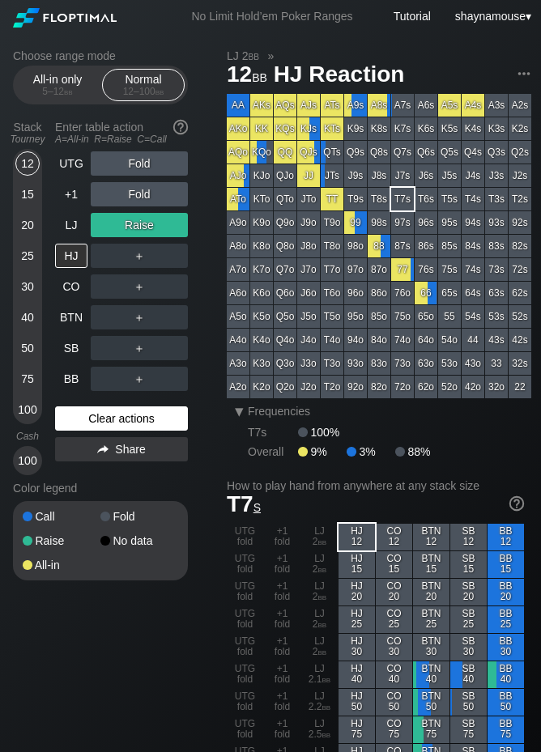
click at [133, 417] on div "Clear actions" at bounding box center [121, 418] width 133 height 24
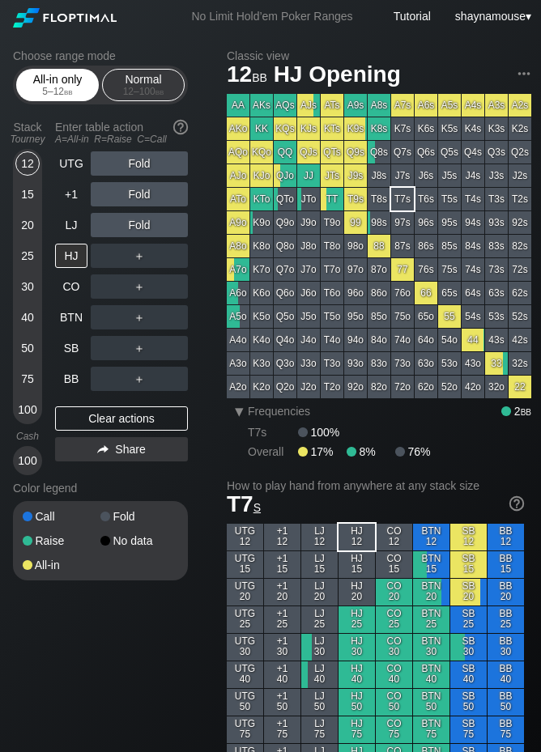
click at [57, 78] on div "All-in only 5 – 12 bb" at bounding box center [57, 85] width 74 height 31
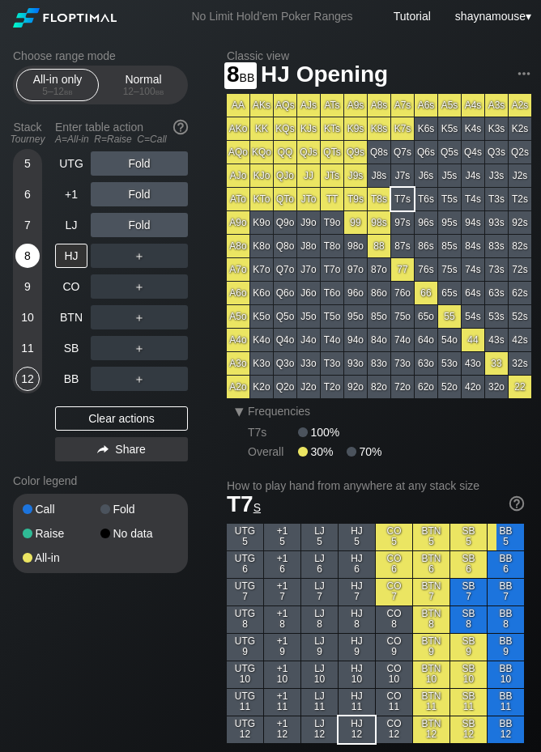
click at [26, 257] on div "8" at bounding box center [27, 256] width 24 height 24
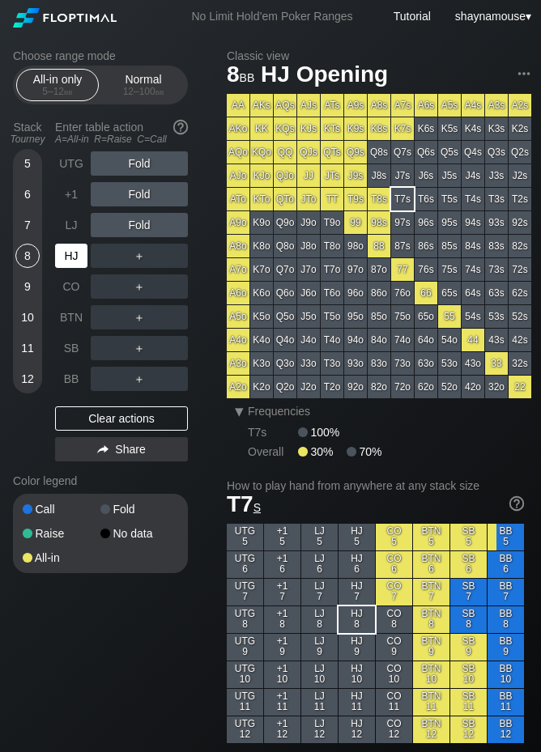
drag, startPoint x: 71, startPoint y: 257, endPoint x: 84, endPoint y: 257, distance: 13.0
click at [73, 258] on div "HJ" at bounding box center [71, 256] width 32 height 24
click at [108, 257] on div "A ✕" at bounding box center [107, 256] width 32 height 24
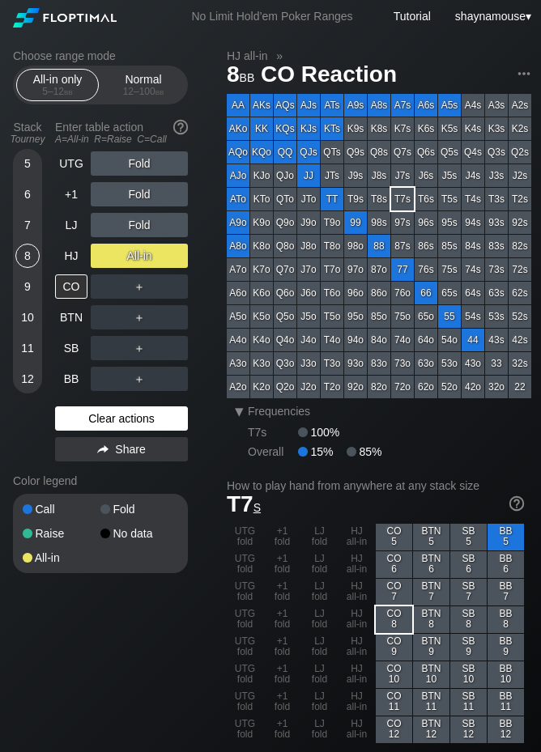
click at [113, 419] on div "Clear actions" at bounding box center [121, 418] width 133 height 24
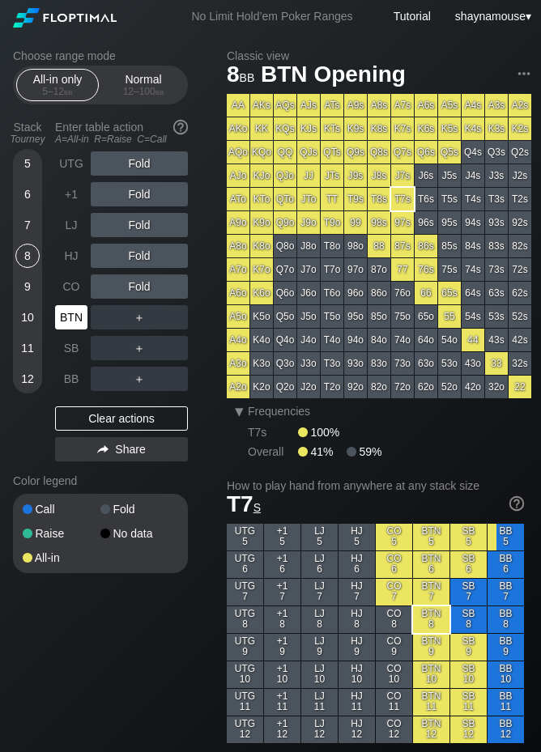
click at [75, 317] on div "BTN" at bounding box center [71, 317] width 32 height 24
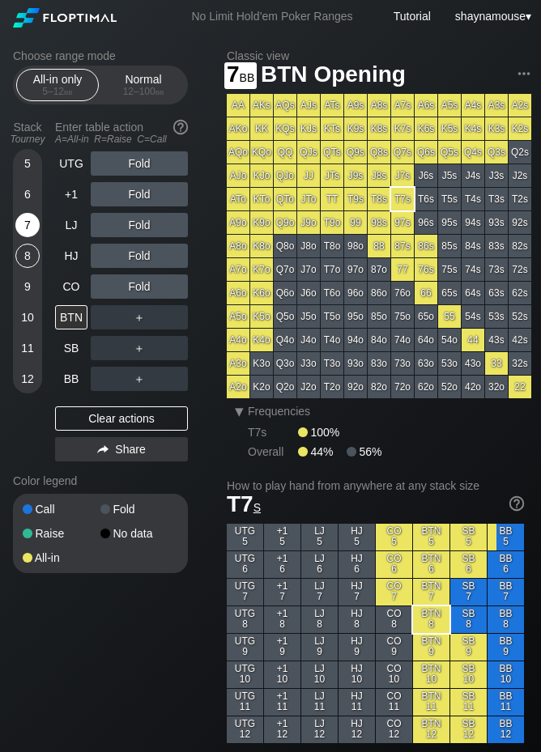
drag, startPoint x: 23, startPoint y: 227, endPoint x: 33, endPoint y: 214, distance: 16.1
click at [23, 227] on div "7" at bounding box center [27, 225] width 24 height 24
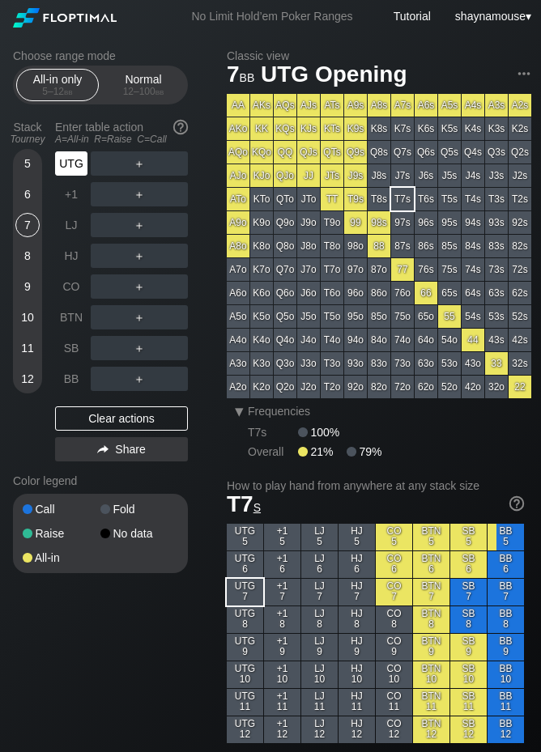
click at [72, 176] on div "UTG" at bounding box center [73, 163] width 36 height 31
click at [78, 170] on div "UTG" at bounding box center [71, 163] width 32 height 24
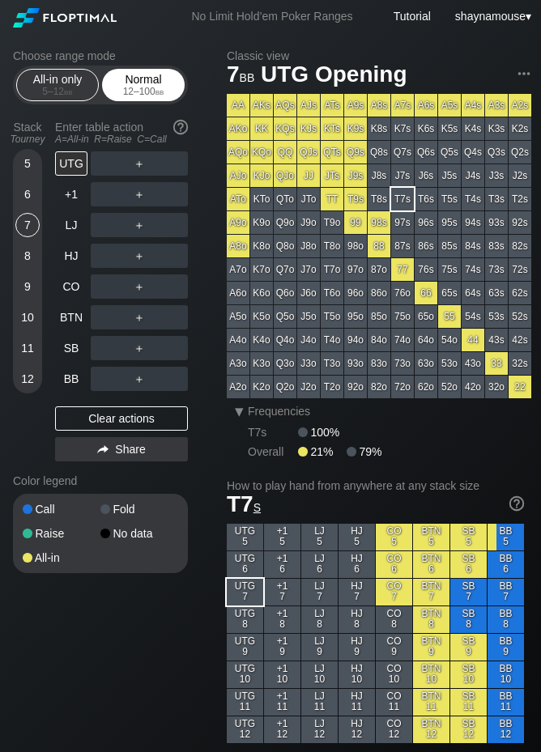
click at [130, 87] on div "12 – 100 bb" at bounding box center [143, 91] width 68 height 11
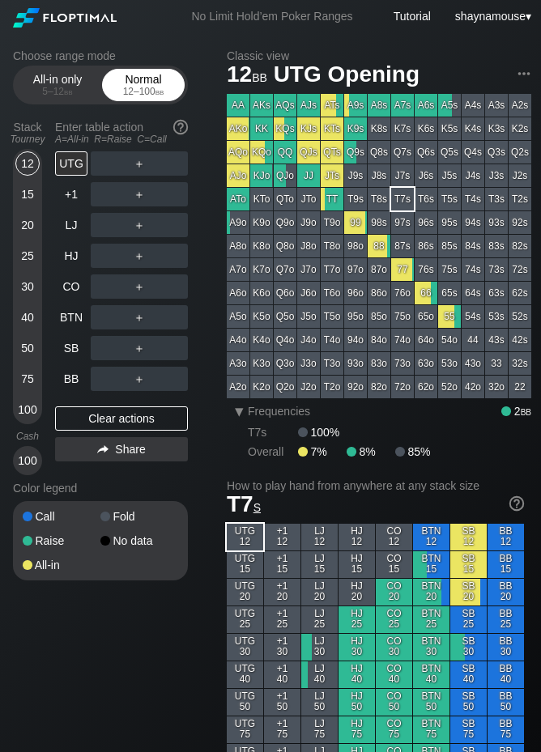
click at [130, 87] on div "12 – 100 bb" at bounding box center [143, 91] width 68 height 11
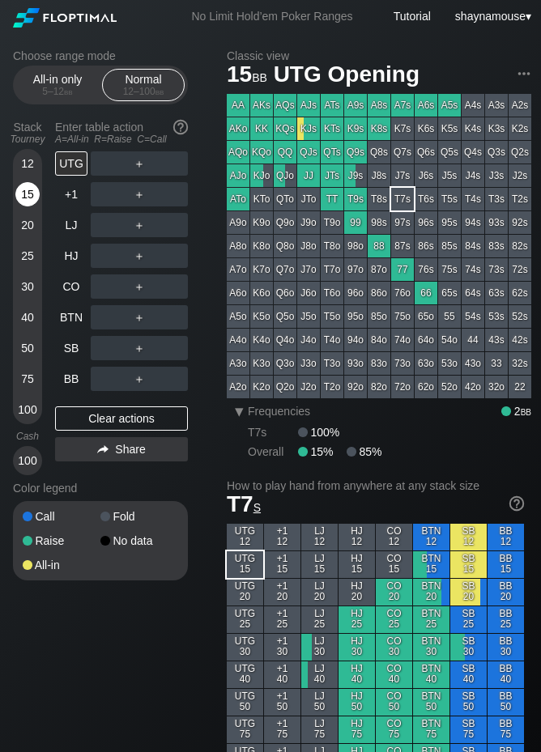
click at [28, 199] on div "15" at bounding box center [27, 194] width 24 height 24
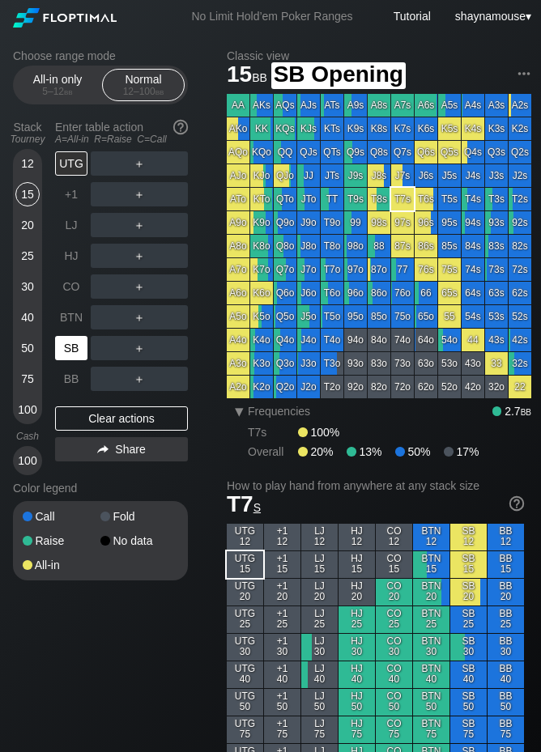
click at [74, 355] on div "SB" at bounding box center [71, 348] width 32 height 24
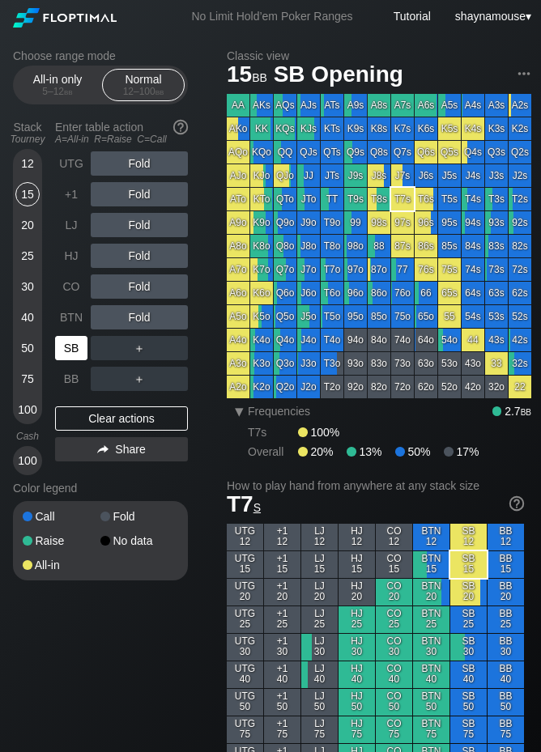
click at [74, 355] on div "SB" at bounding box center [71, 348] width 32 height 24
click at [19, 168] on div "12" at bounding box center [27, 163] width 24 height 24
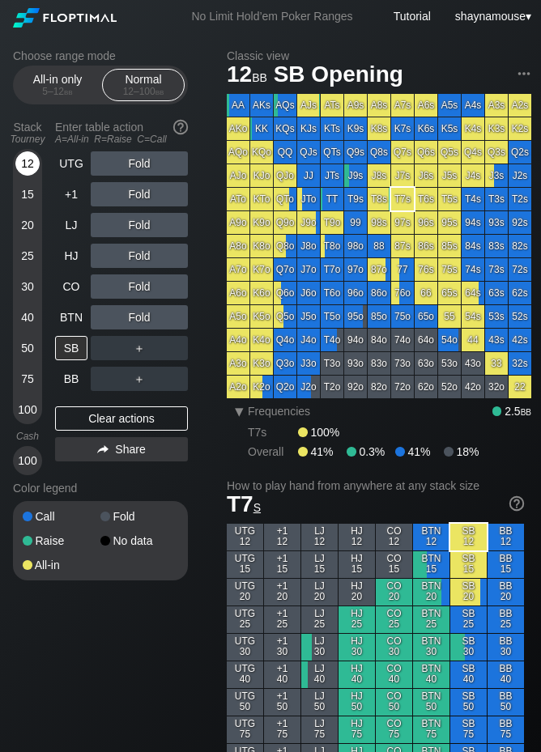
click at [19, 168] on div "12" at bounding box center [27, 163] width 24 height 24
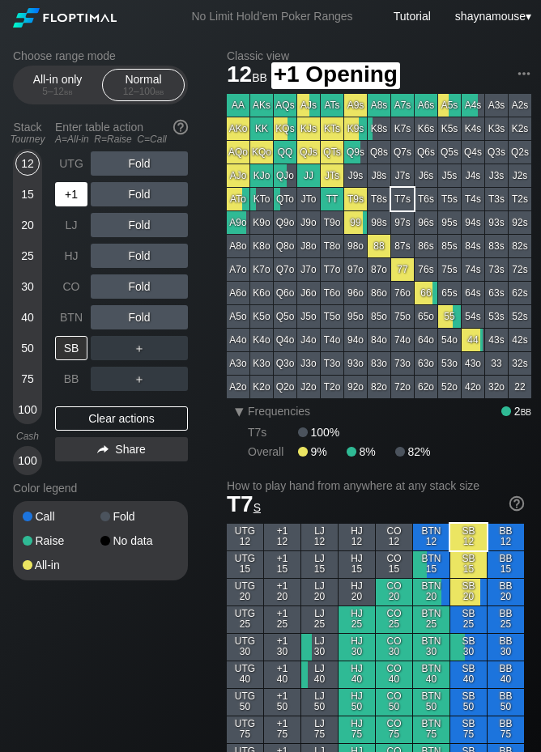
click at [66, 194] on div "+1" at bounding box center [71, 194] width 32 height 24
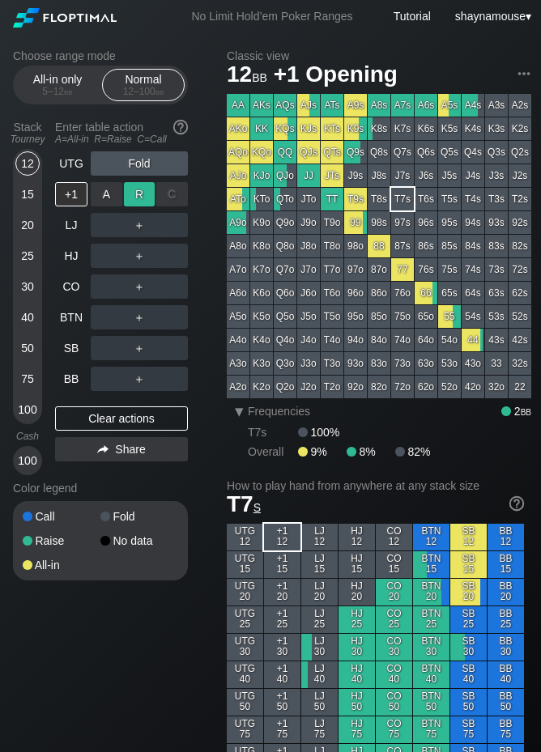
click at [132, 204] on div "R ✕" at bounding box center [140, 194] width 32 height 24
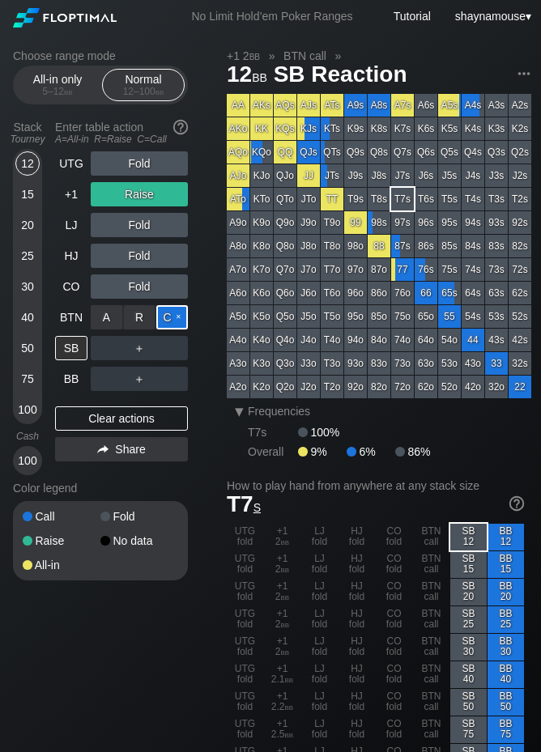
click at [164, 315] on div "C ✕" at bounding box center [172, 317] width 32 height 24
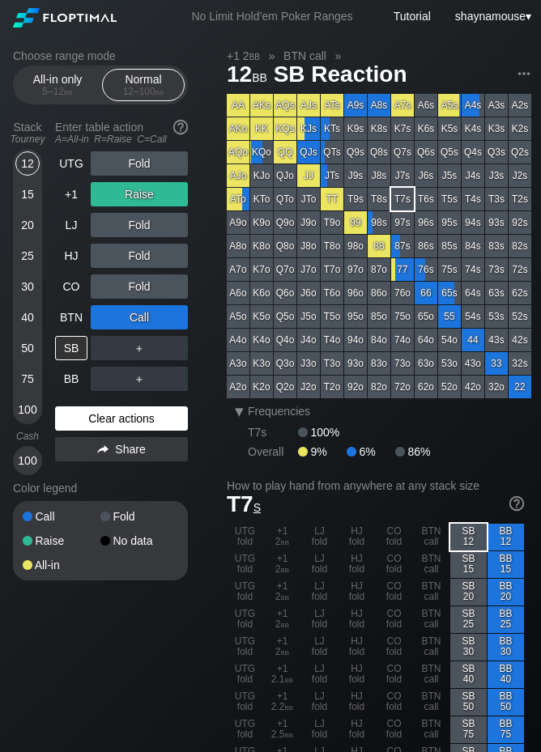
click at [116, 422] on div "Clear actions" at bounding box center [121, 418] width 133 height 24
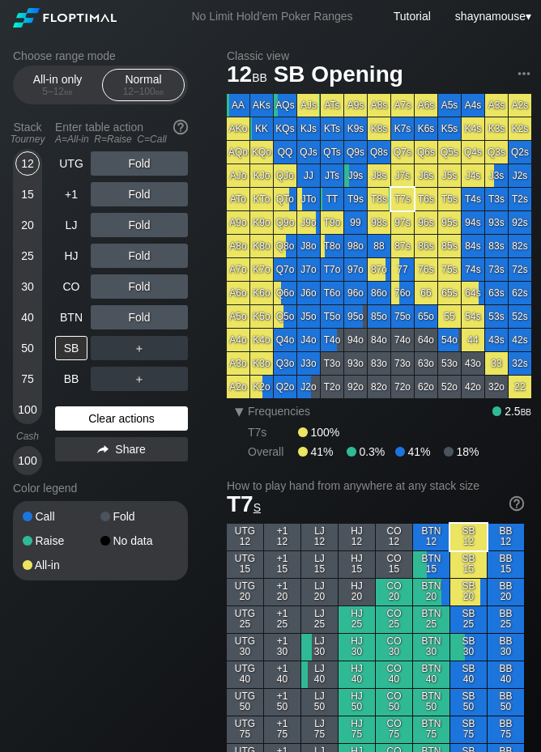
click at [116, 422] on div "Clear actions" at bounding box center [121, 418] width 133 height 24
click at [28, 282] on div "30" at bounding box center [27, 286] width 24 height 24
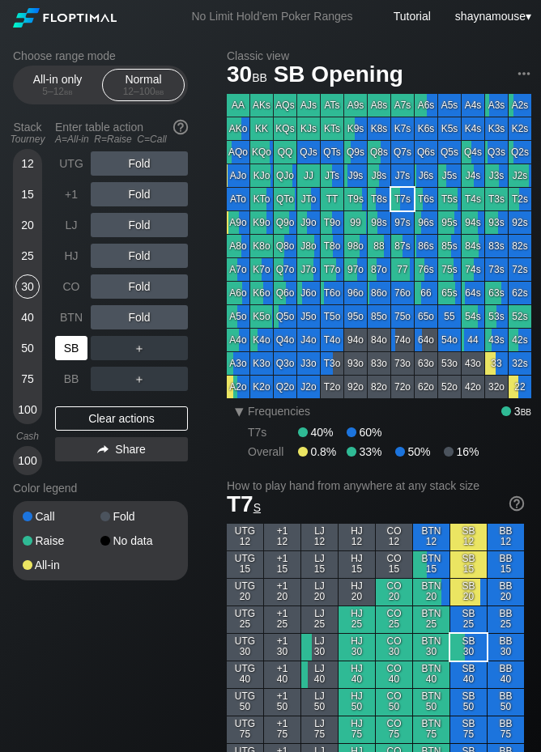
click at [82, 349] on div "SB" at bounding box center [71, 348] width 32 height 24
